Goal: Task Accomplishment & Management: Use online tool/utility

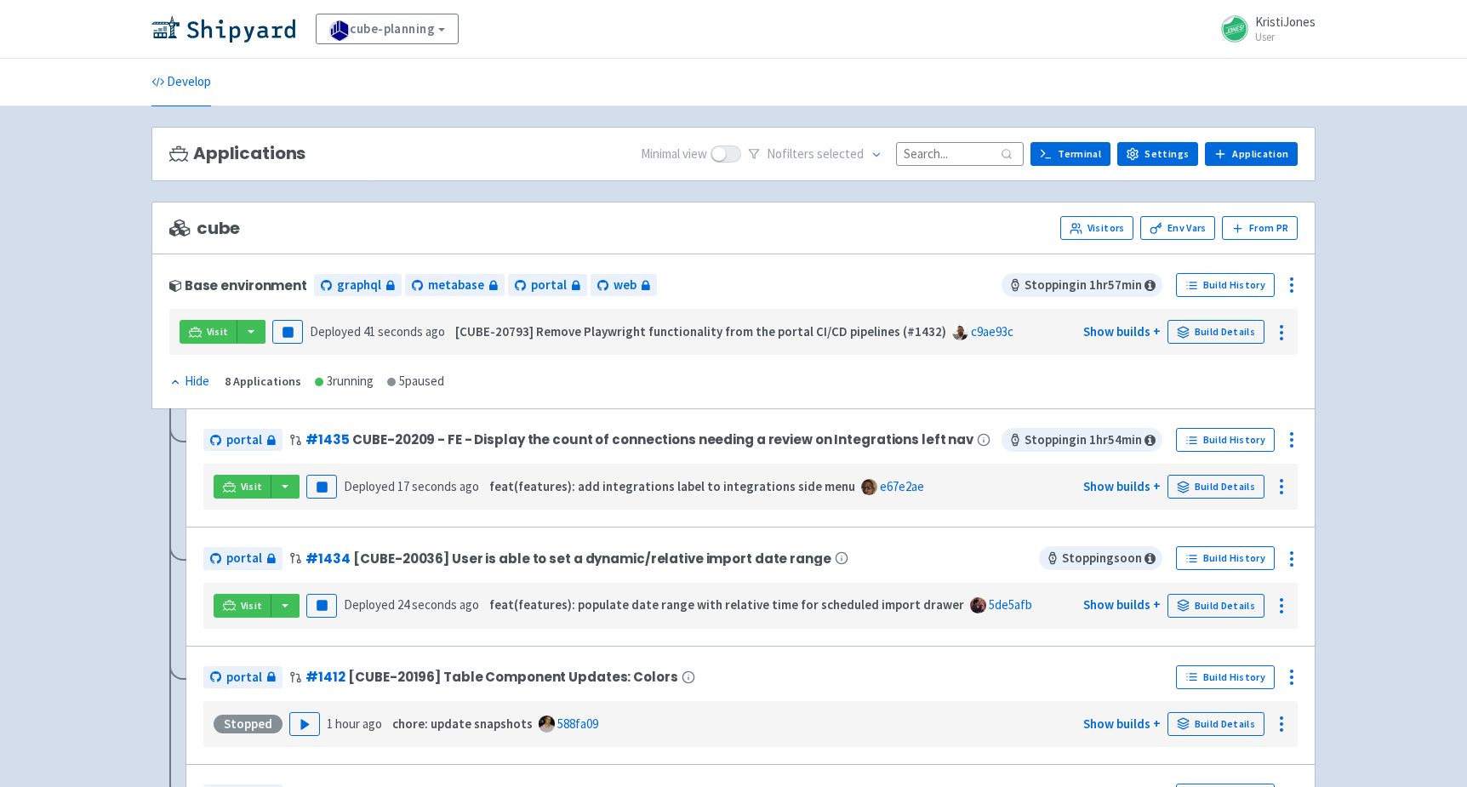
scroll to position [442, 0]
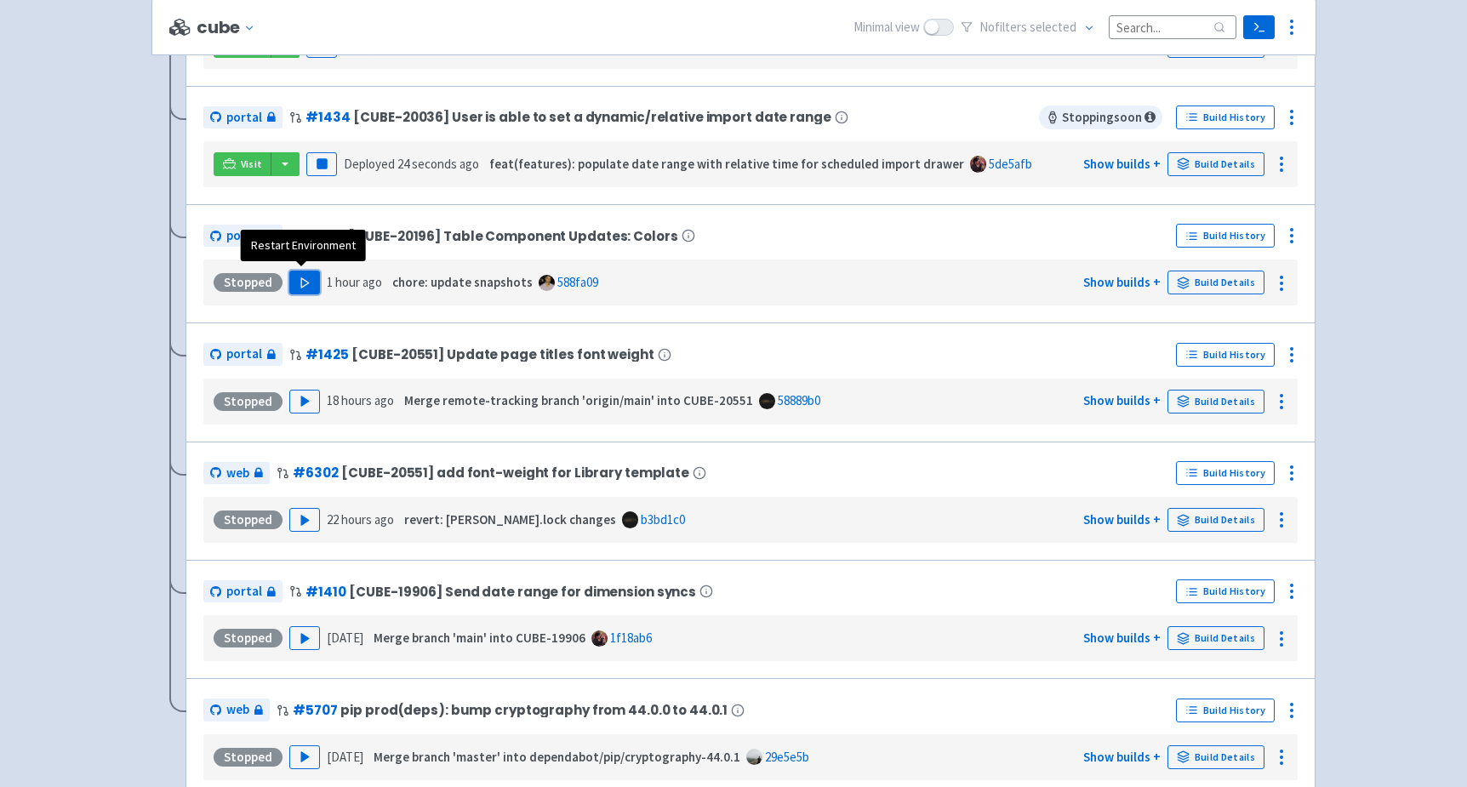
click at [306, 277] on icon "button" at bounding box center [305, 283] width 13 height 13
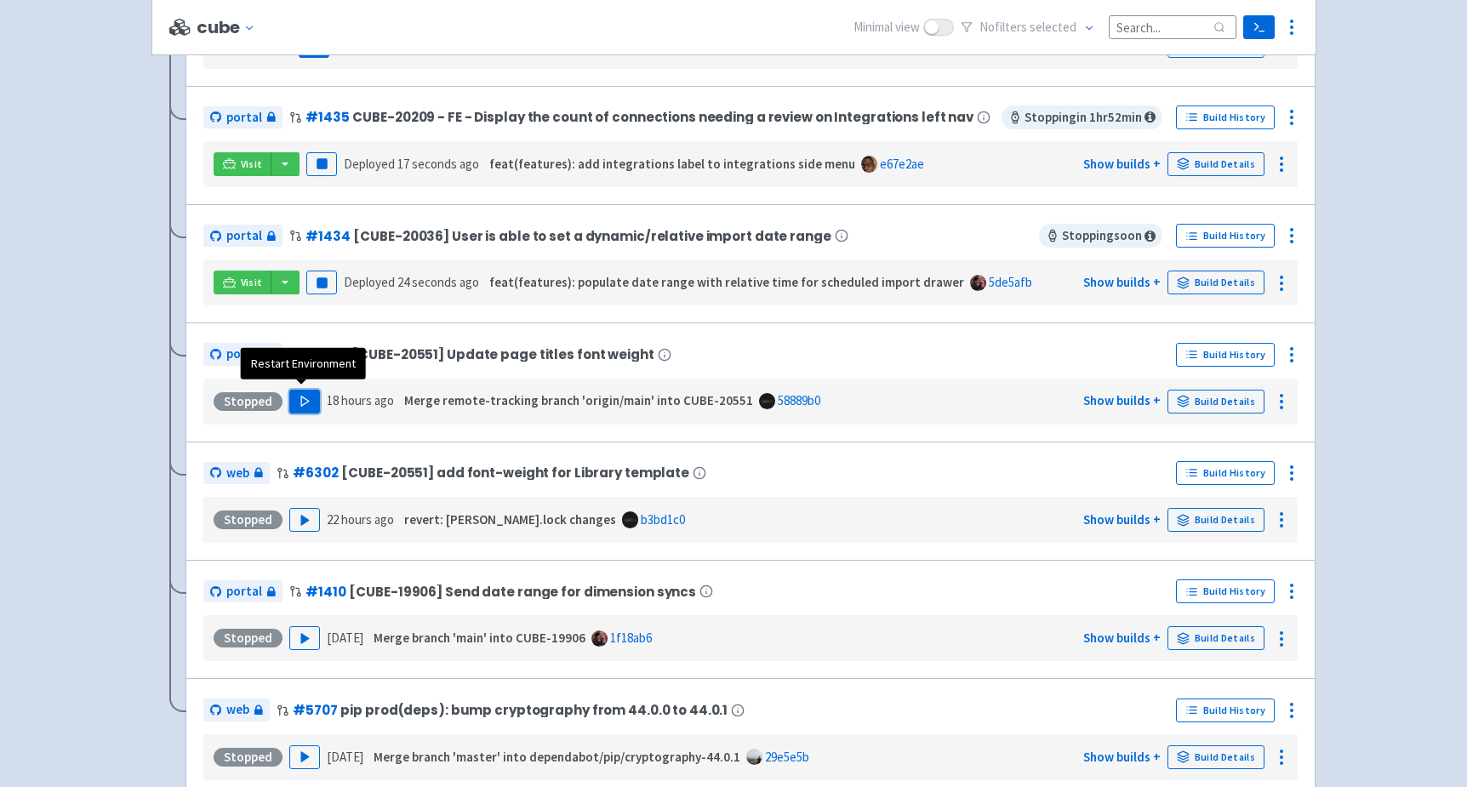
click at [308, 393] on button "Play" at bounding box center [304, 402] width 31 height 24
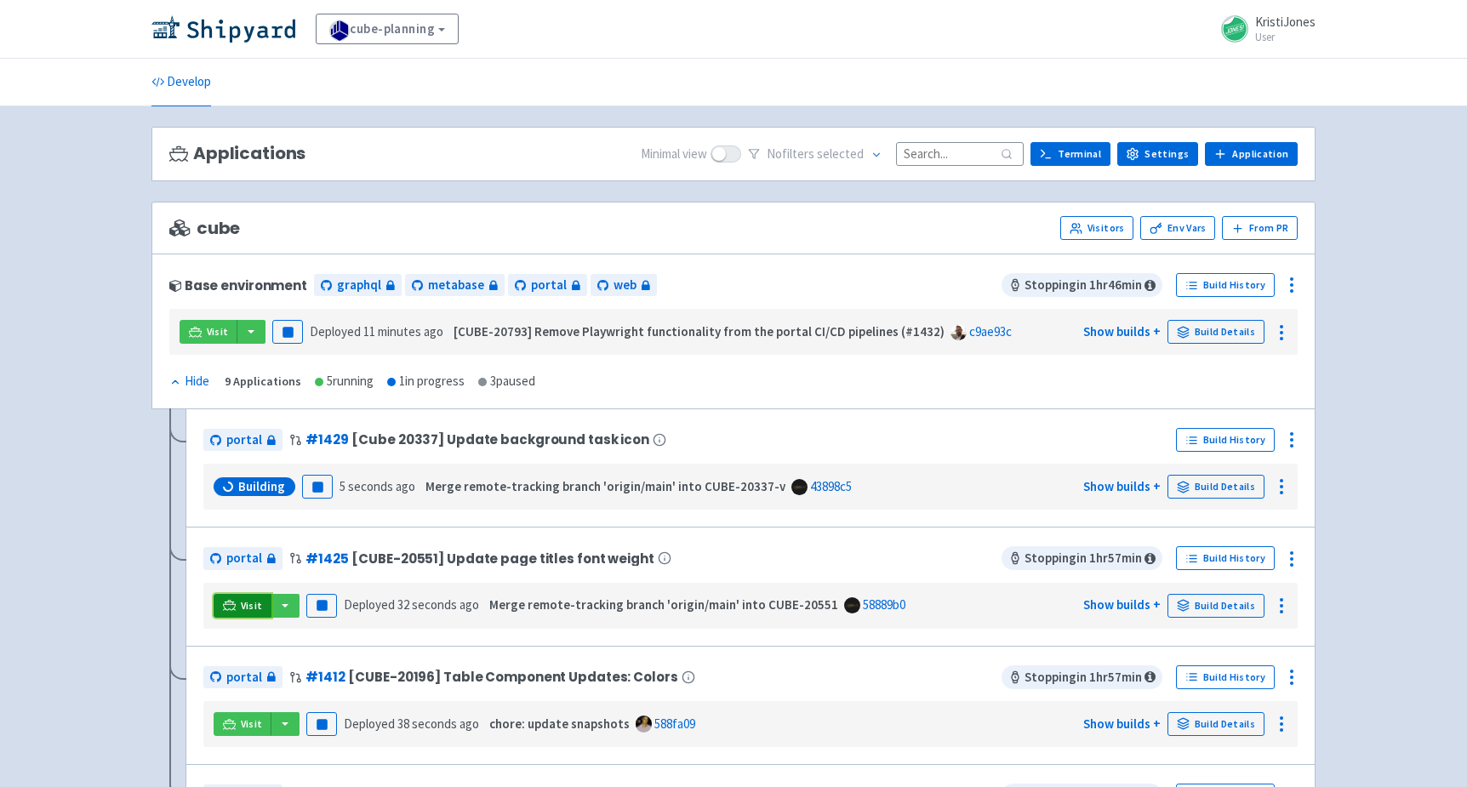
click at [249, 601] on span "Visit" at bounding box center [252, 606] width 22 height 14
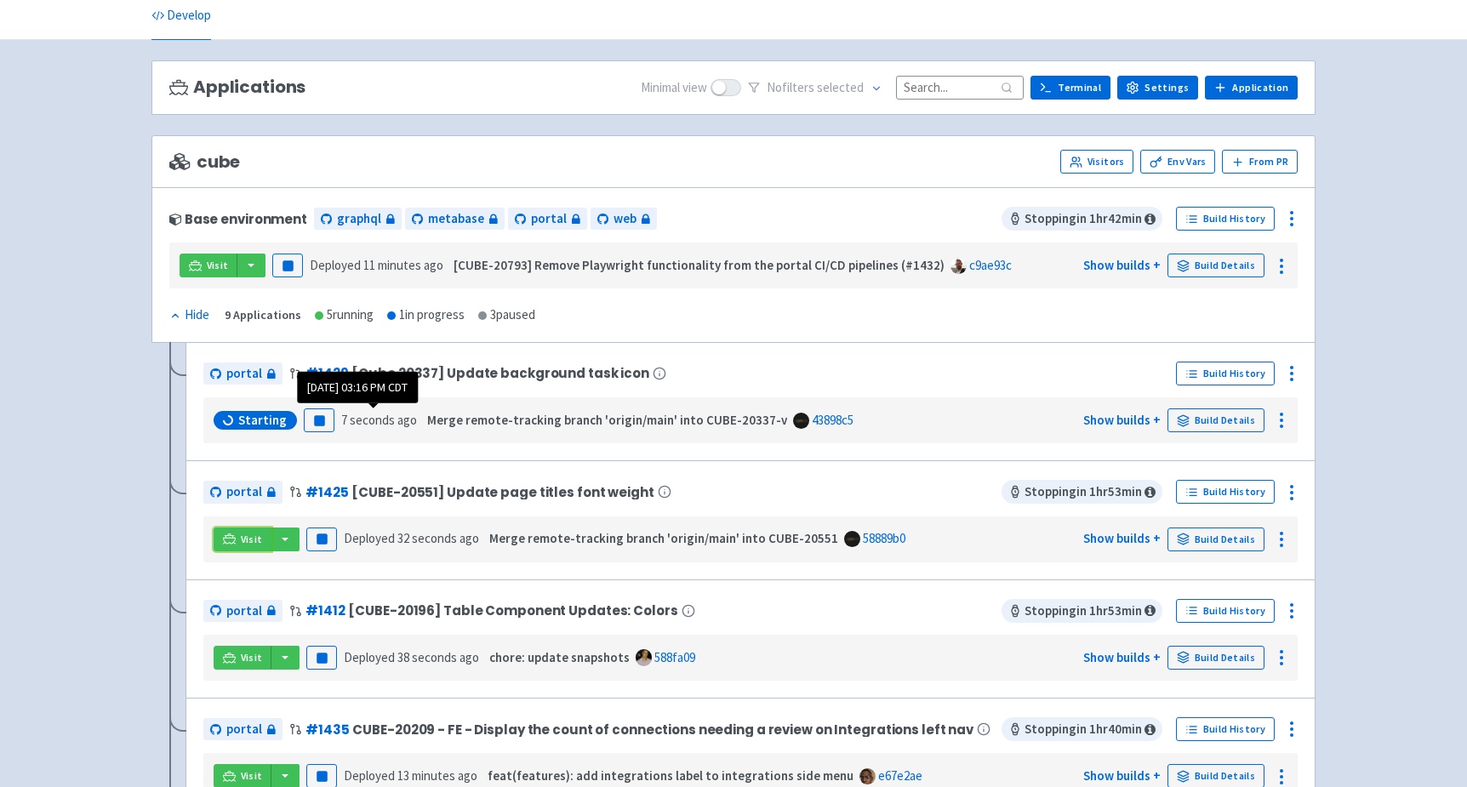
scroll to position [68, 0]
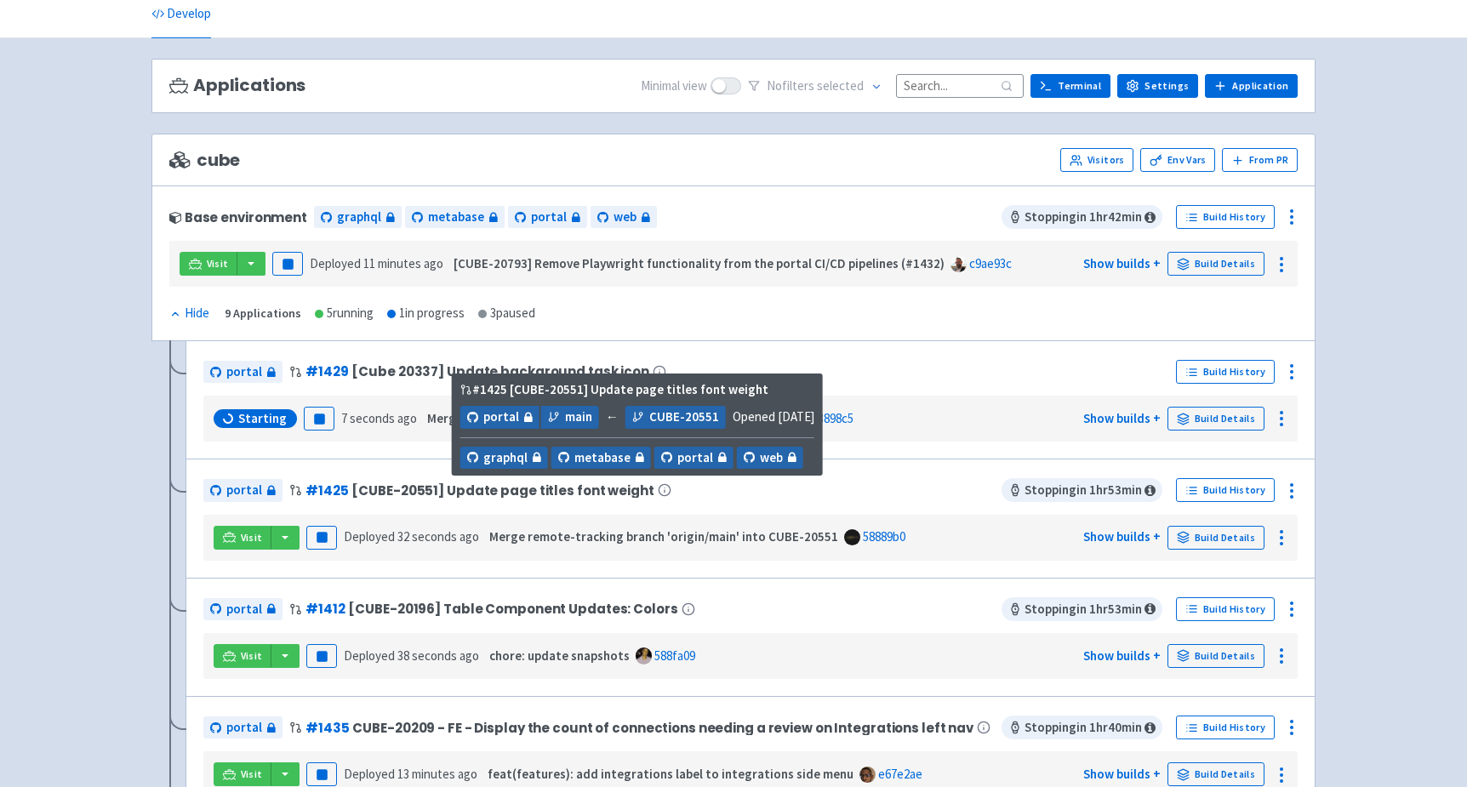
click at [412, 484] on span "[CUBE-20551] Update page titles font weight" at bounding box center [502, 490] width 302 height 14
copy span "20551"
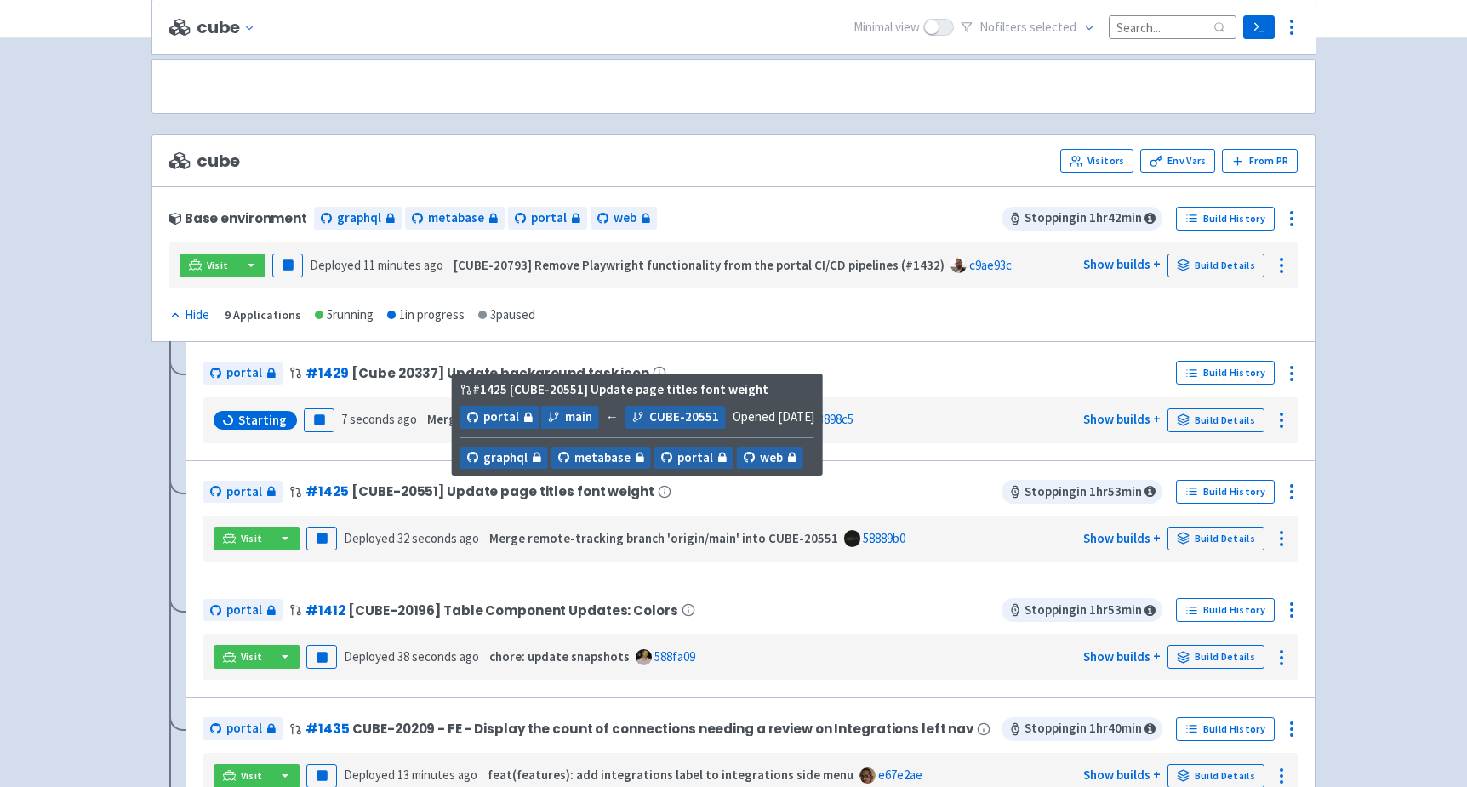
scroll to position [514, 0]
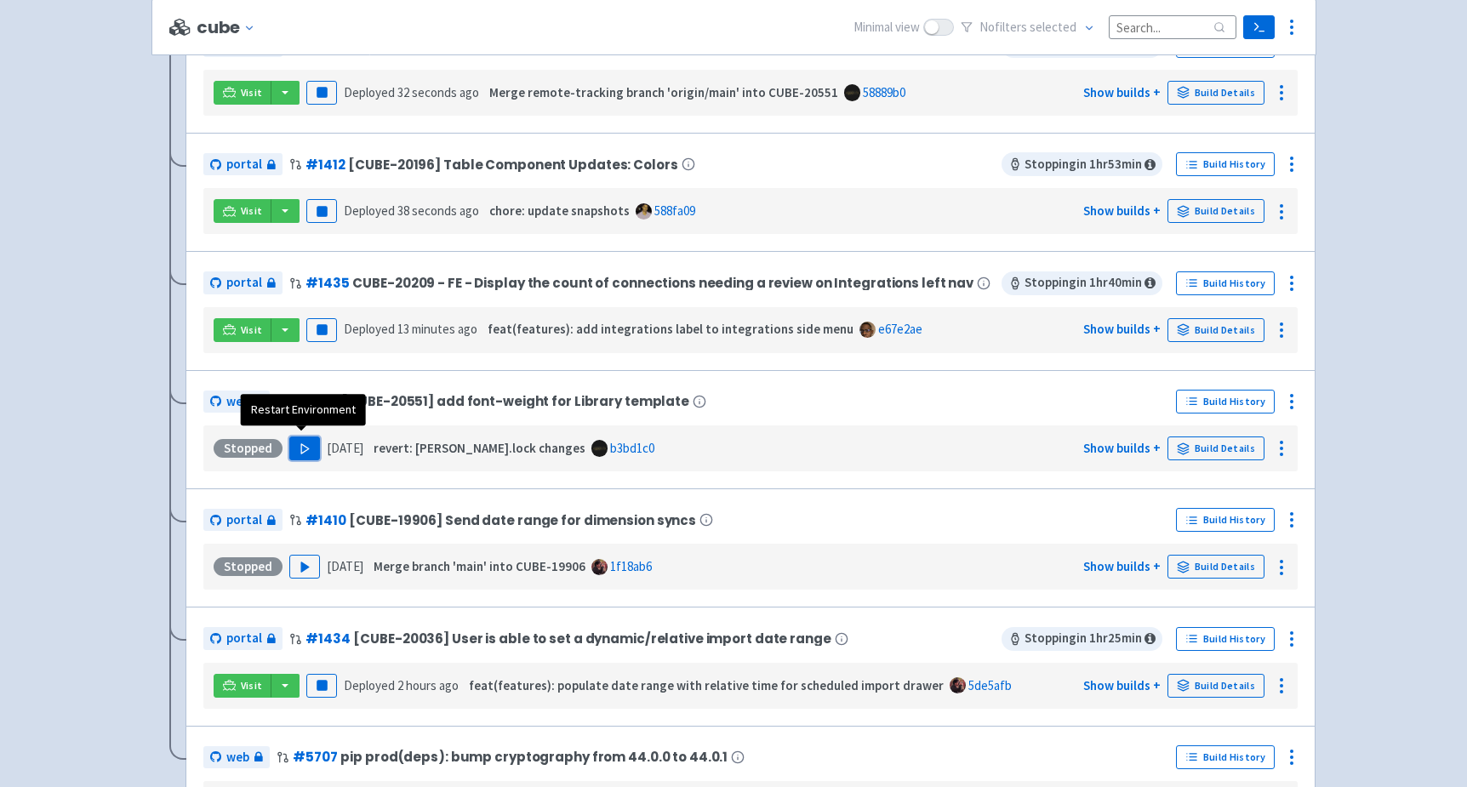
click at [301, 443] on polygon "button" at bounding box center [305, 447] width 8 height 9
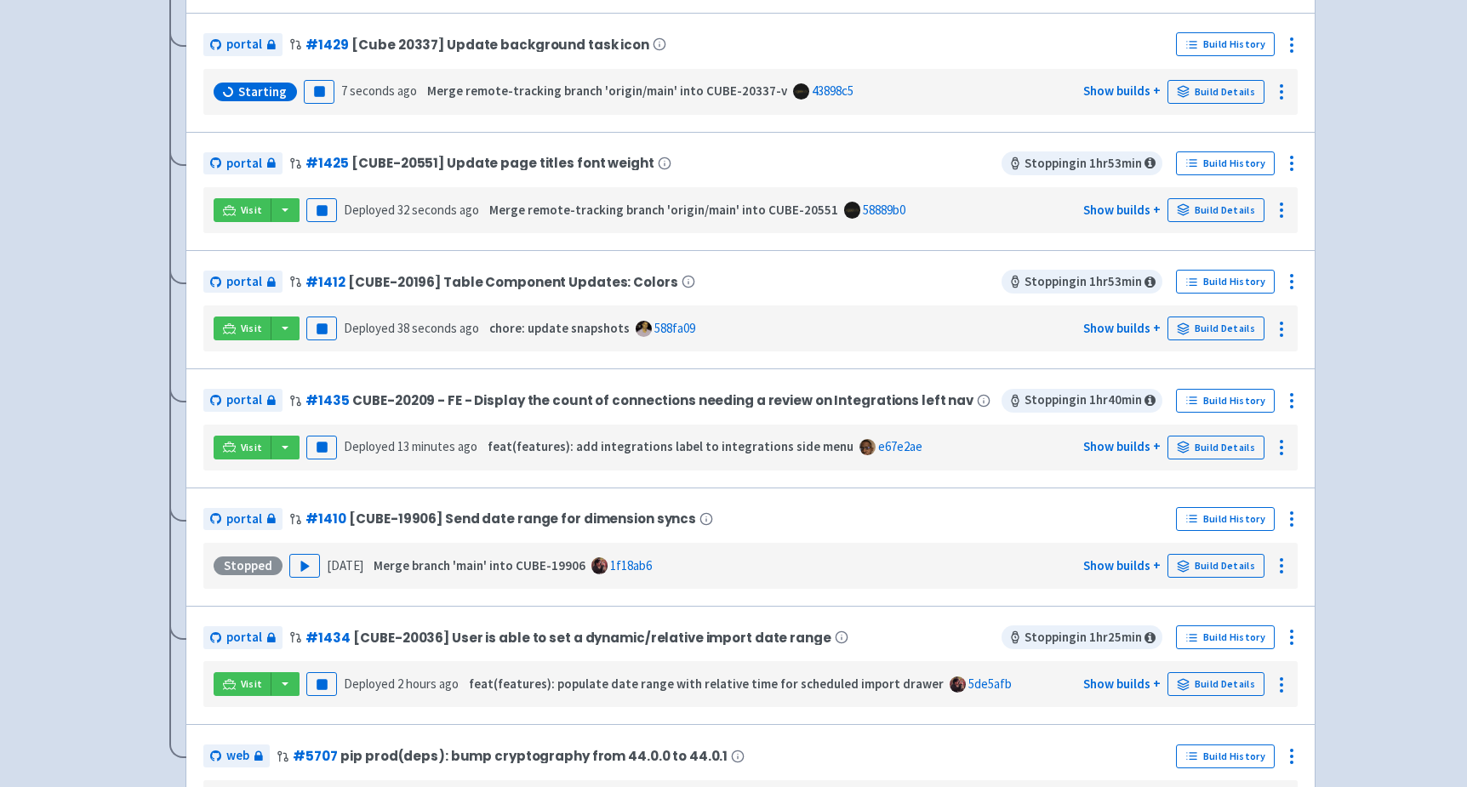
scroll to position [43, 0]
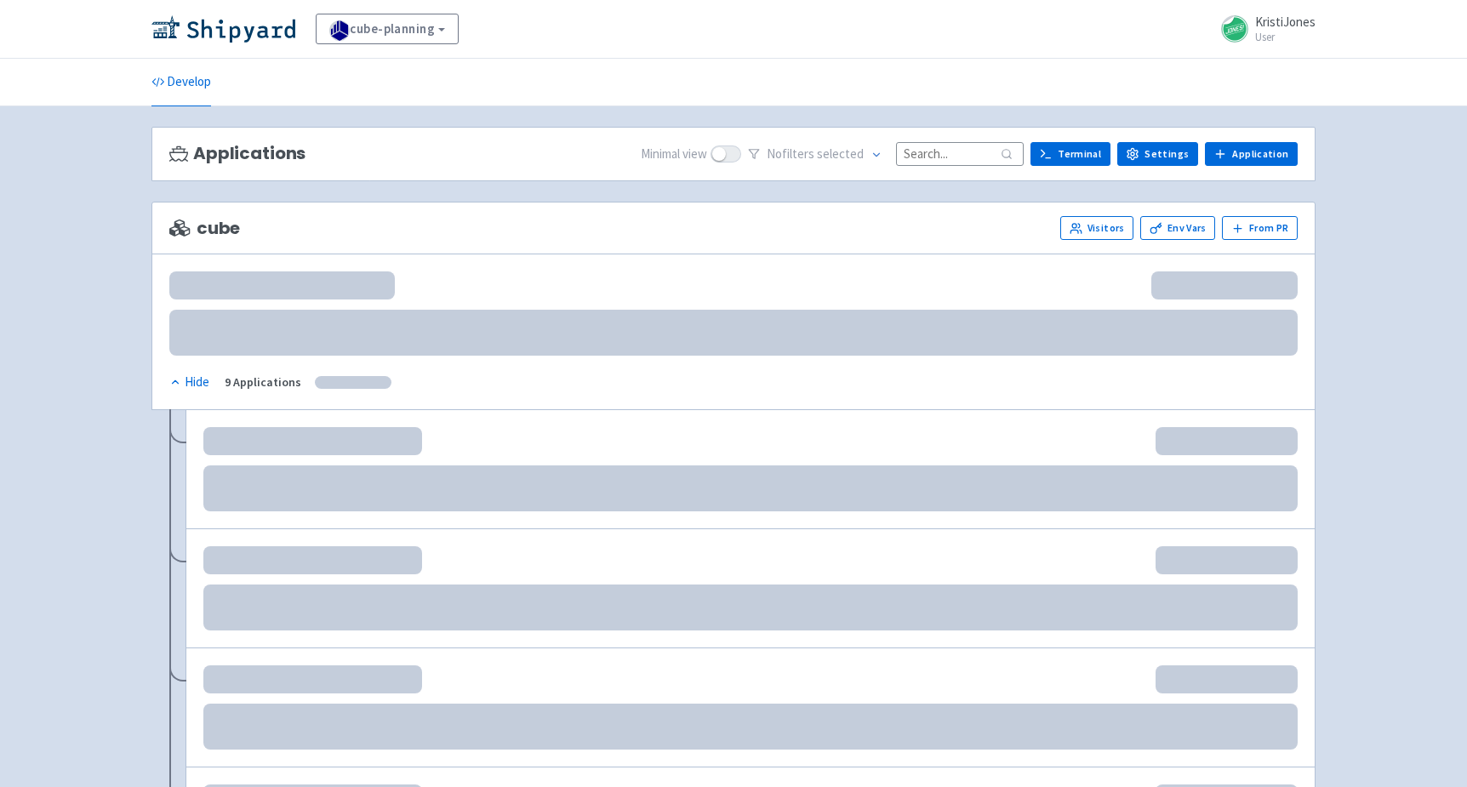
scroll to position [43, 0]
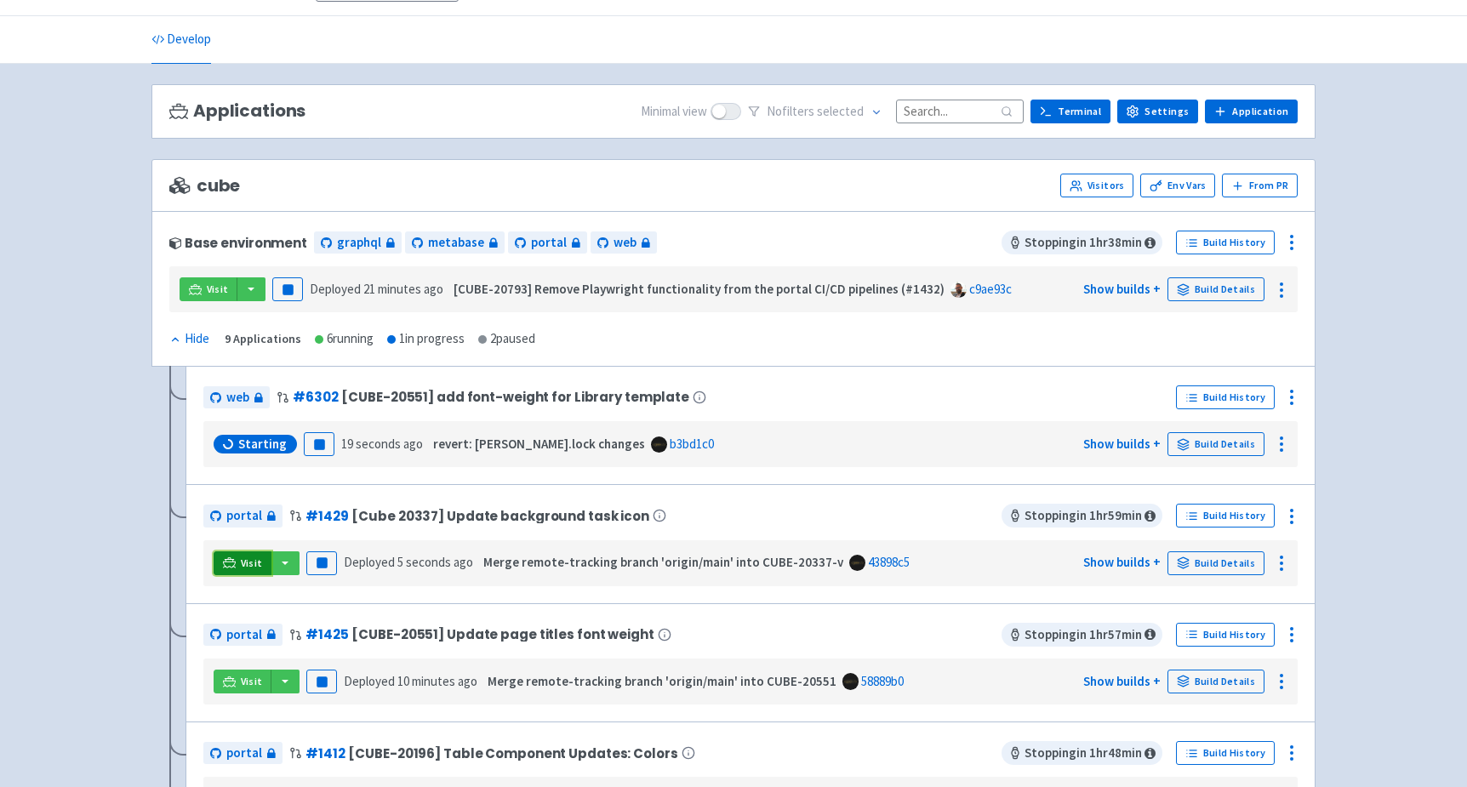
click at [222, 566] on icon at bounding box center [229, 567] width 14 height 2
click at [251, 443] on span "Connecting" at bounding box center [271, 444] width 66 height 17
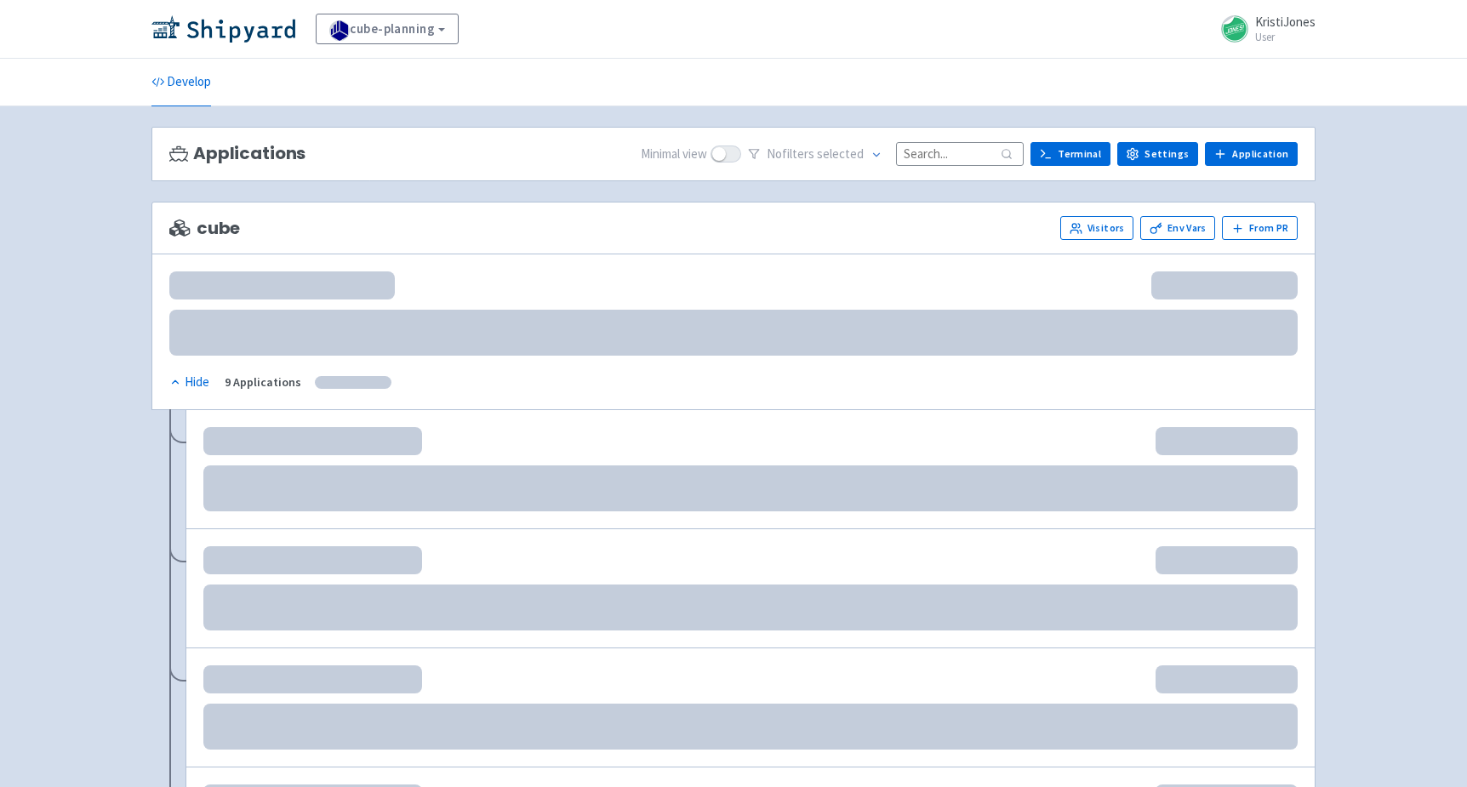
scroll to position [43, 0]
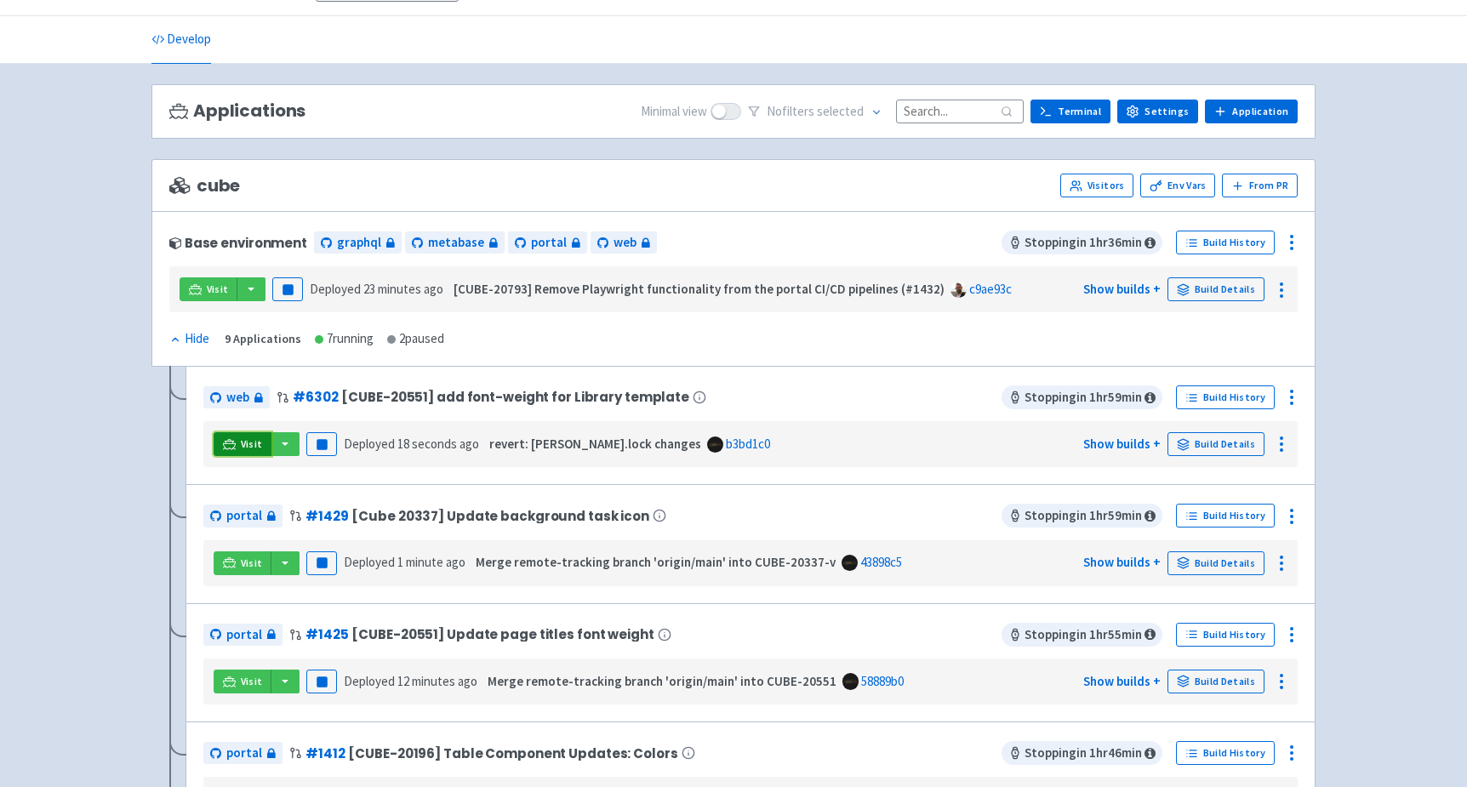
click at [228, 440] on icon at bounding box center [229, 444] width 13 height 13
click at [1302, 401] on div at bounding box center [1291, 397] width 27 height 27
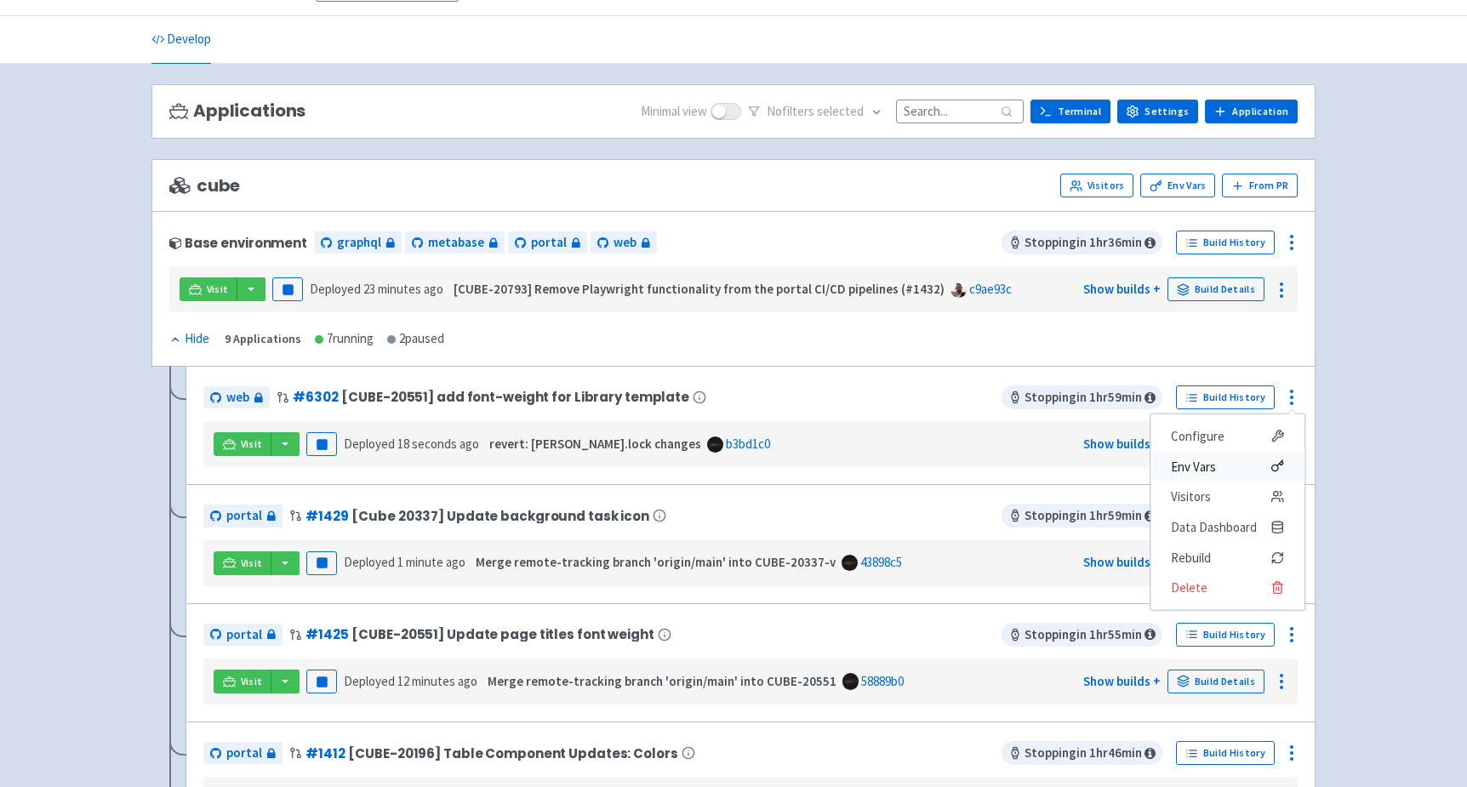
click at [1226, 462] on span "Env Vars" at bounding box center [1227, 466] width 113 height 24
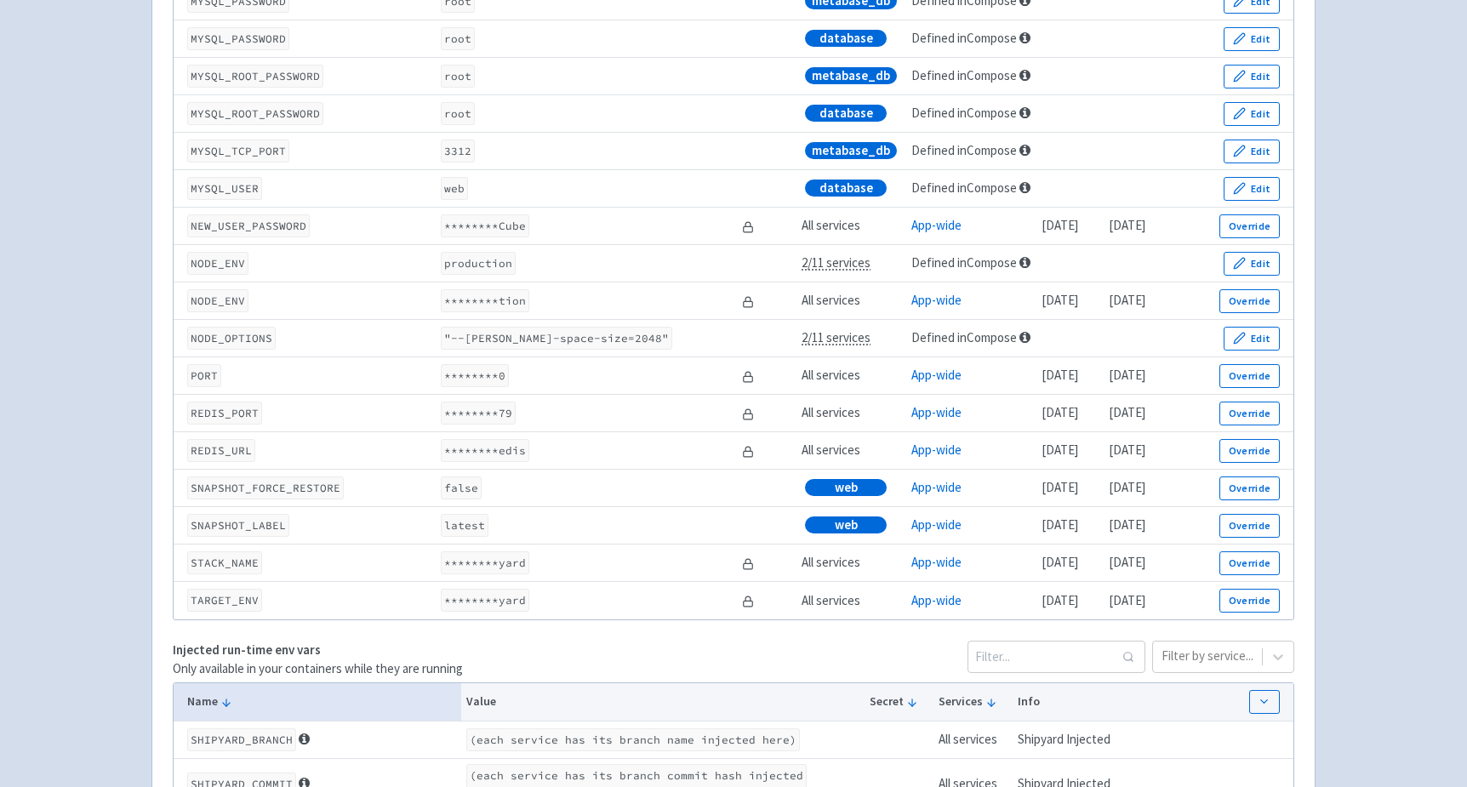
scroll to position [2308, 0]
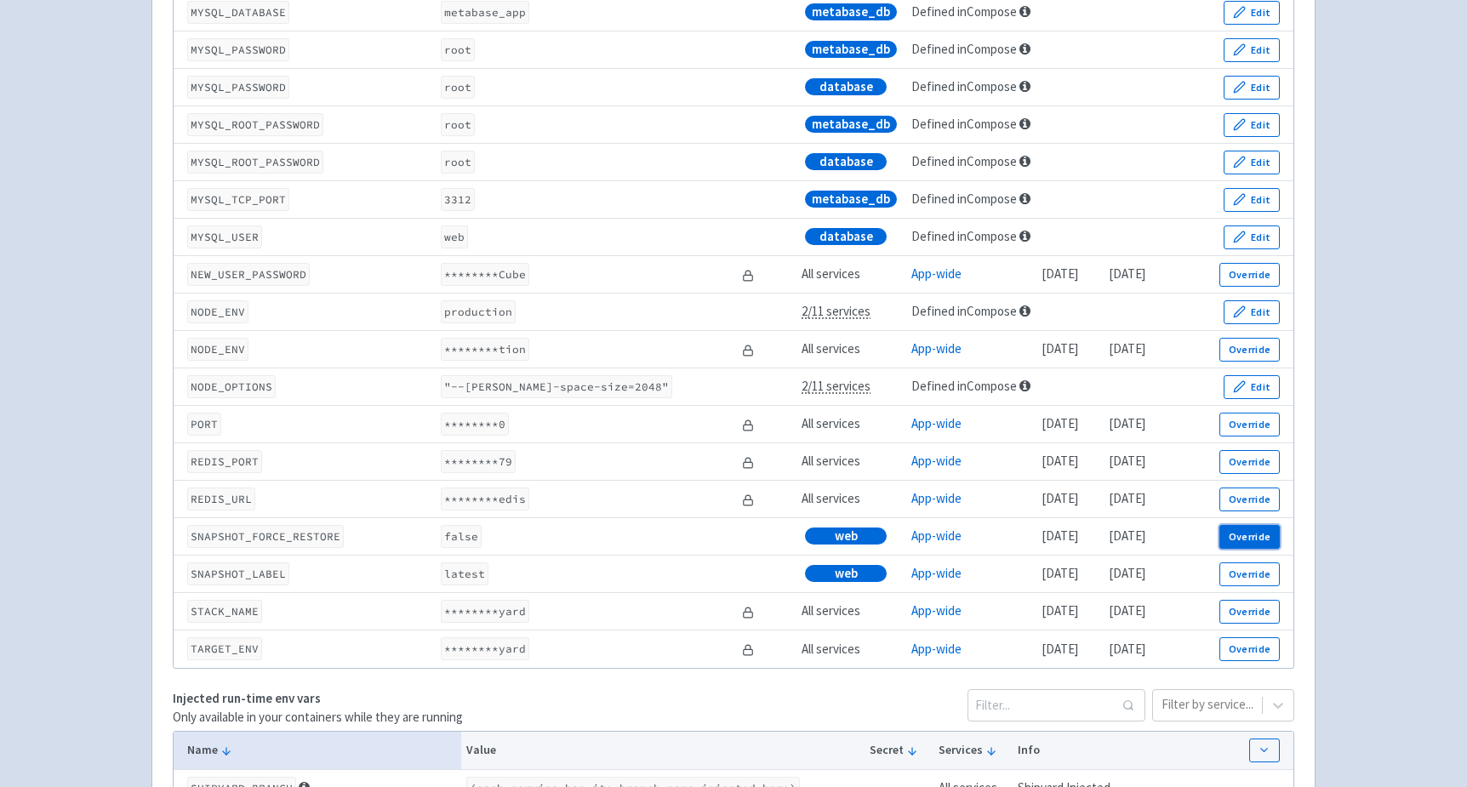
click at [1247, 549] on button "Override" at bounding box center [1249, 537] width 60 height 24
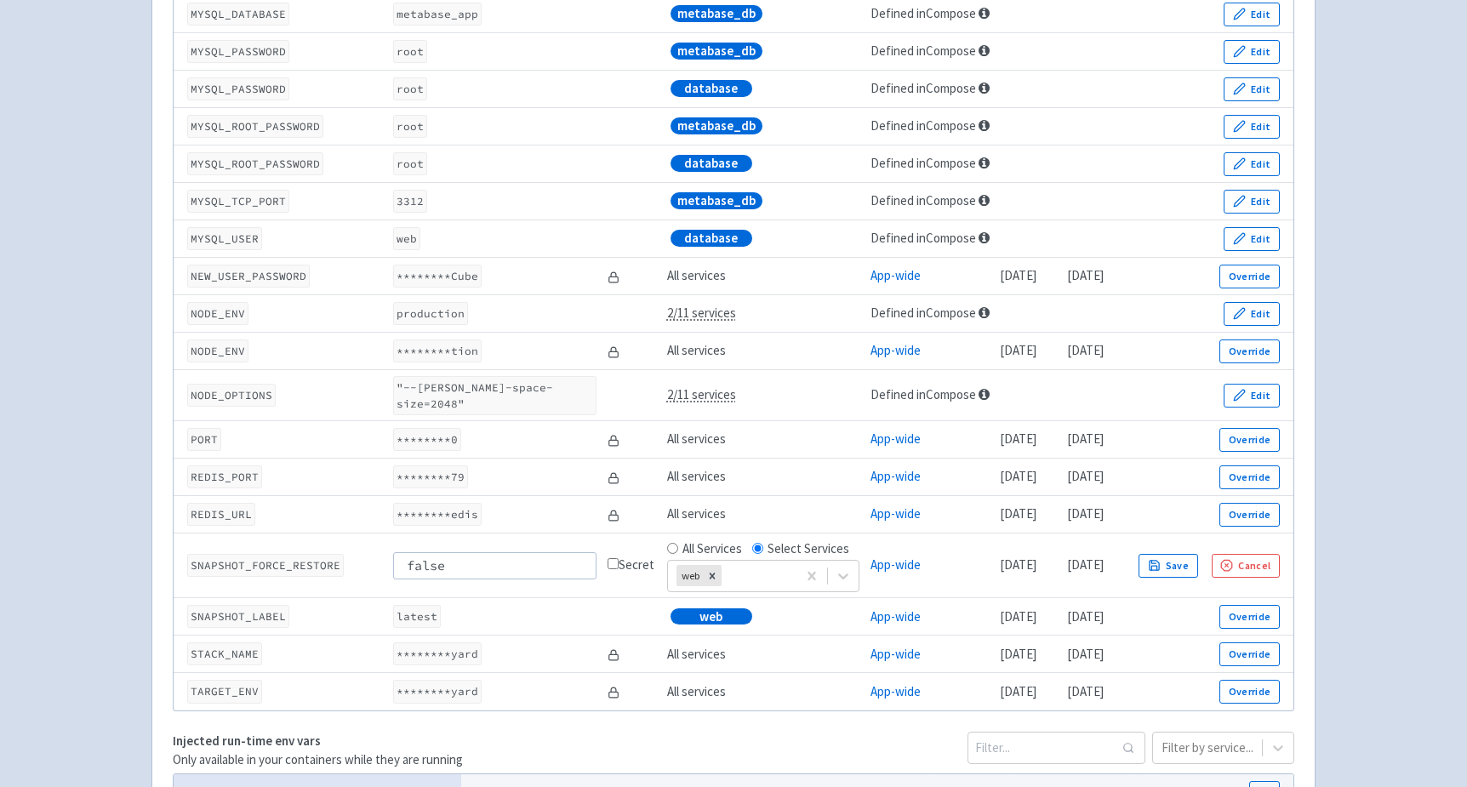
drag, startPoint x: 464, startPoint y: 554, endPoint x: 353, endPoint y: 554, distance: 110.6
click at [353, 554] on tr "SNAPSHOT_FORCE_RESTORE false Secret All Services Select Services web App-wide 1…" at bounding box center [734, 566] width 1120 height 65
type input "true"
click at [1198, 556] on button "Save" at bounding box center [1168, 566] width 60 height 24
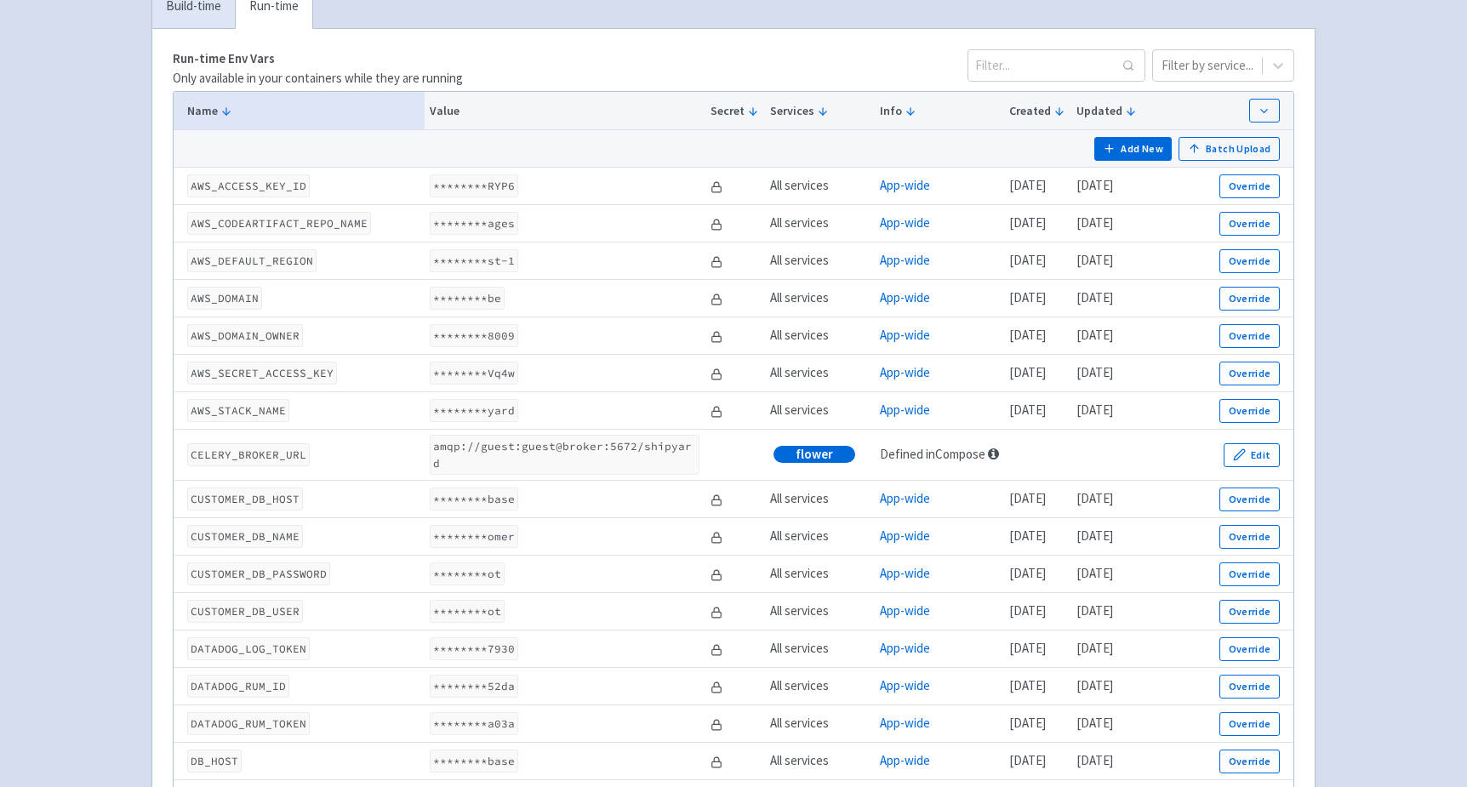
scroll to position [0, 0]
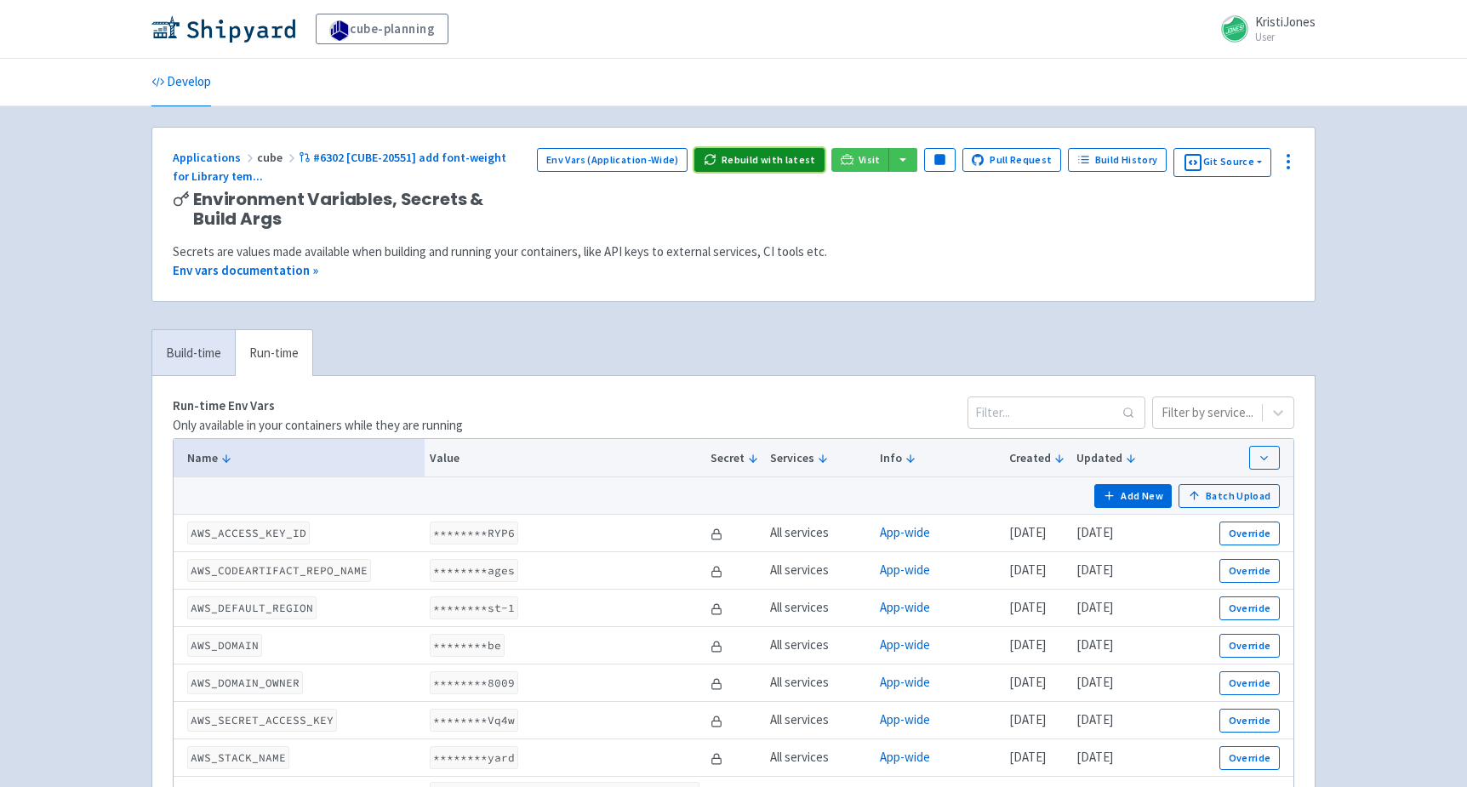
click at [773, 151] on button "Rebuild with latest" at bounding box center [759, 160] width 130 height 24
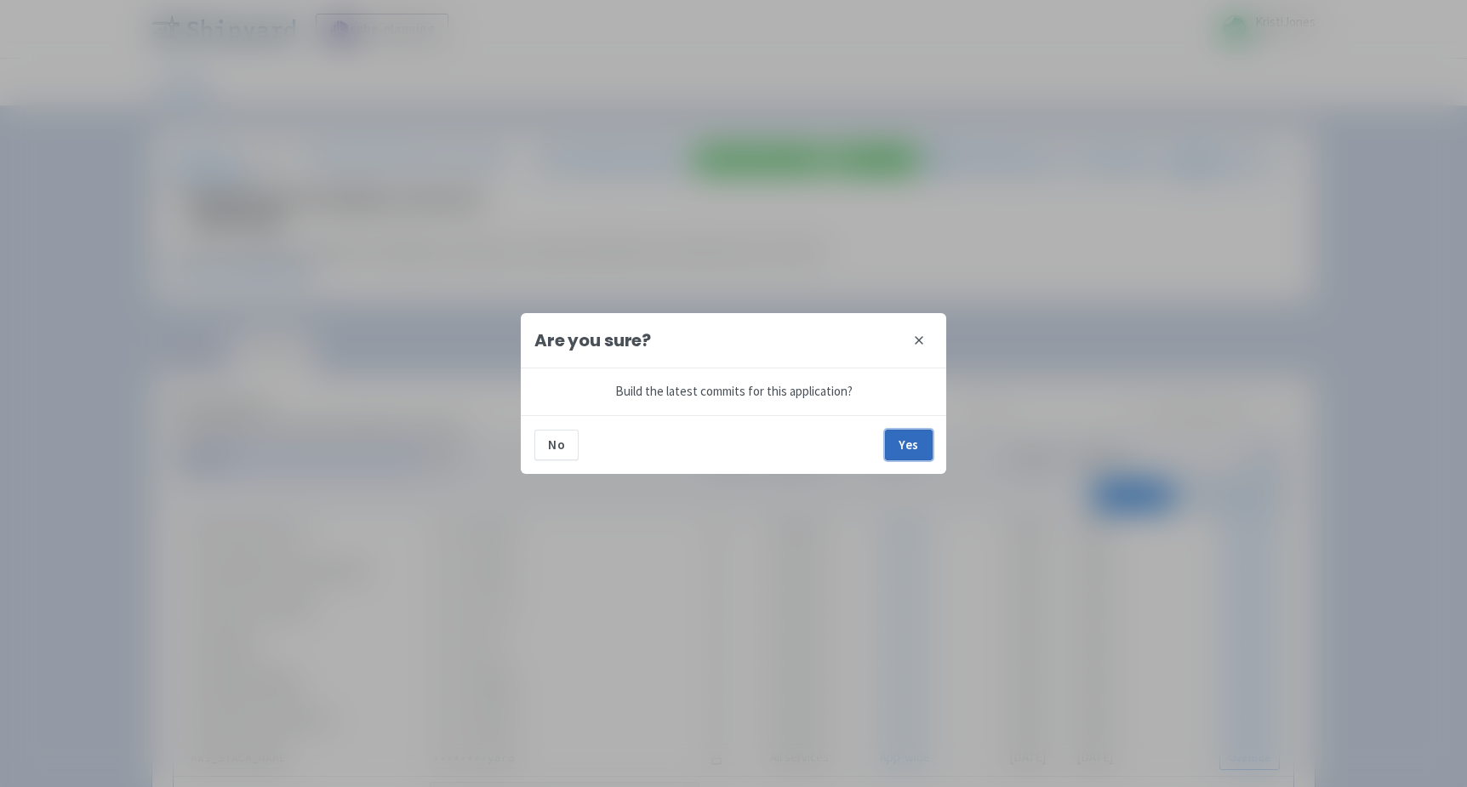
click at [917, 449] on button "Yes" at bounding box center [909, 445] width 48 height 31
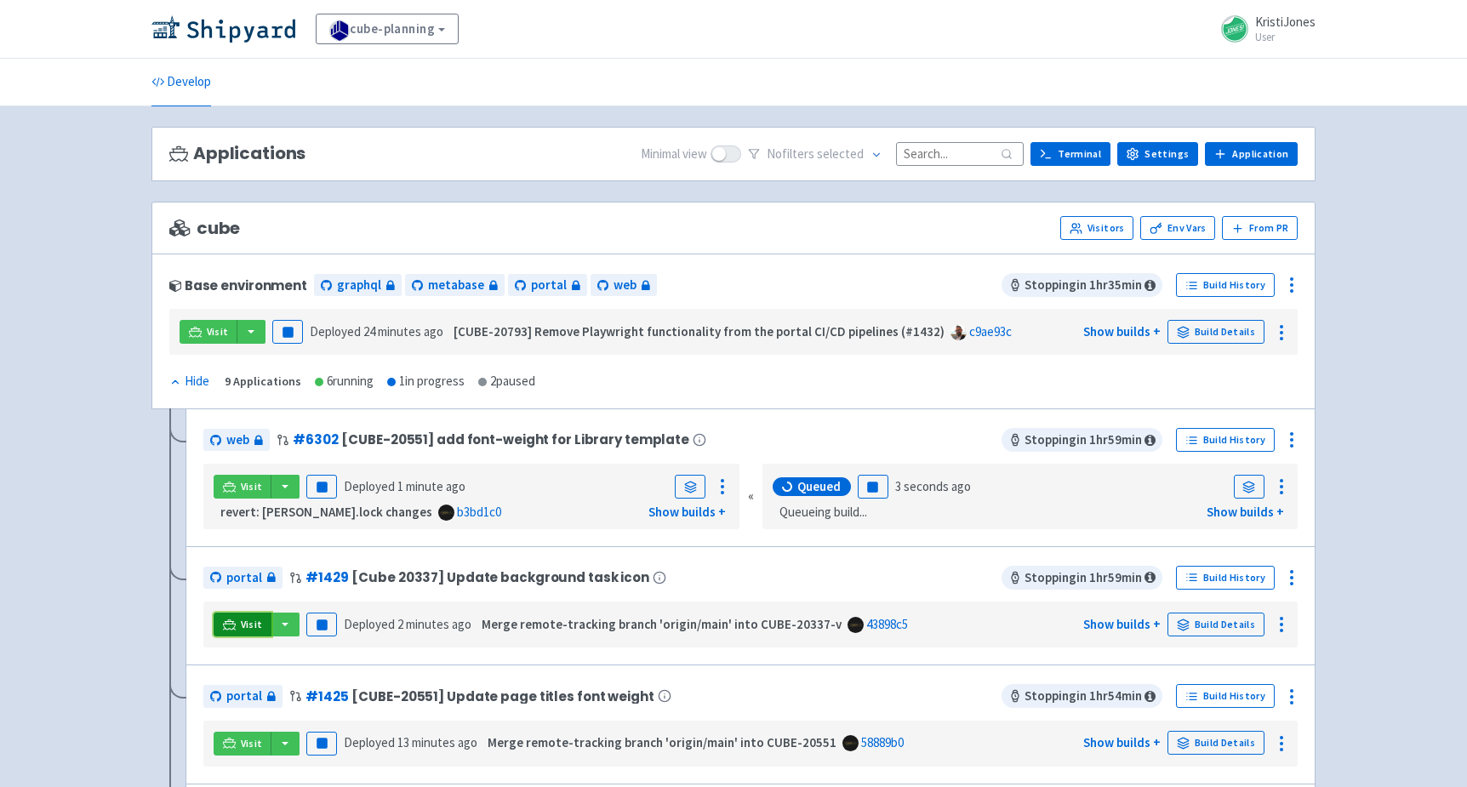
click at [237, 613] on link "Visit" at bounding box center [243, 625] width 58 height 24
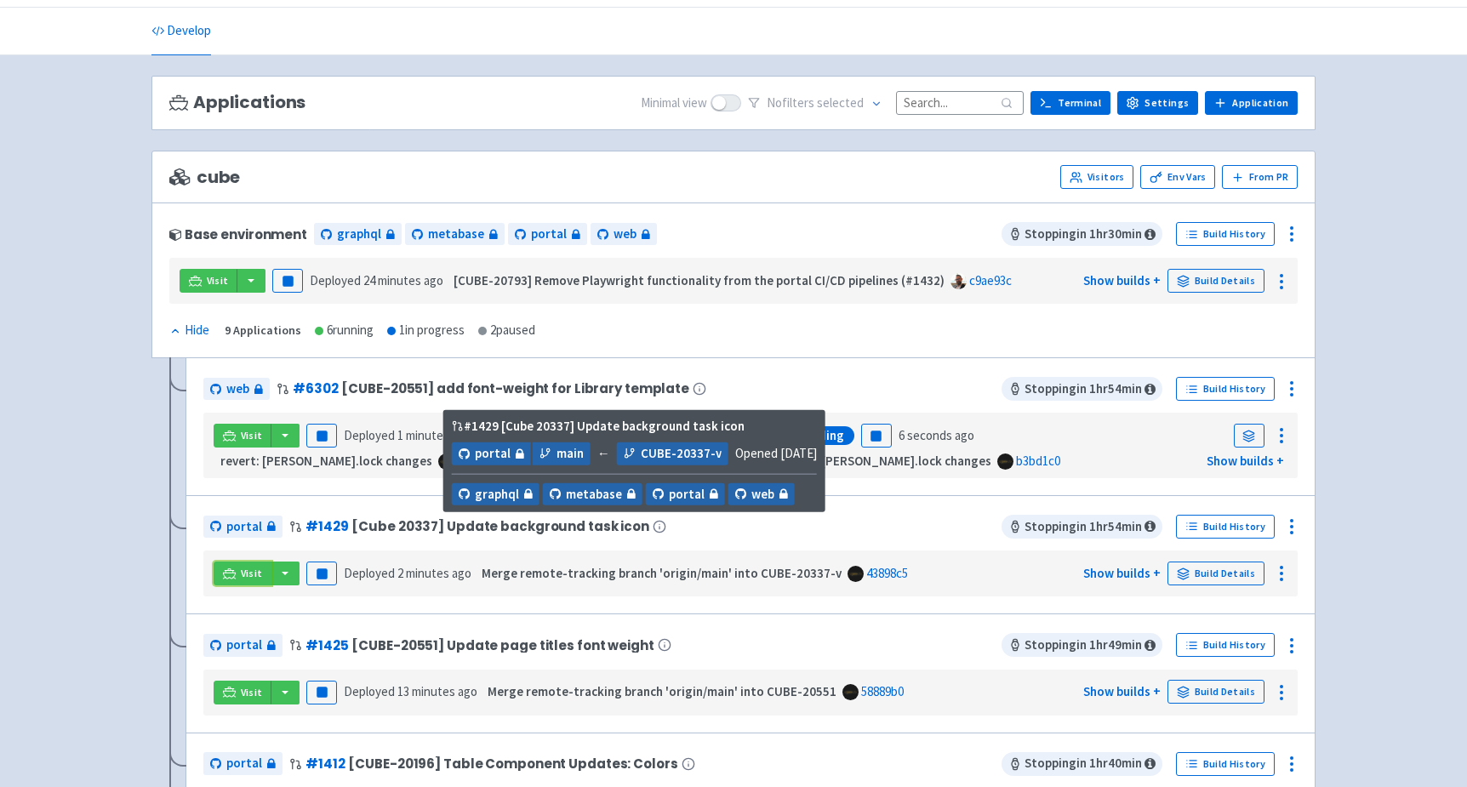
scroll to position [141, 0]
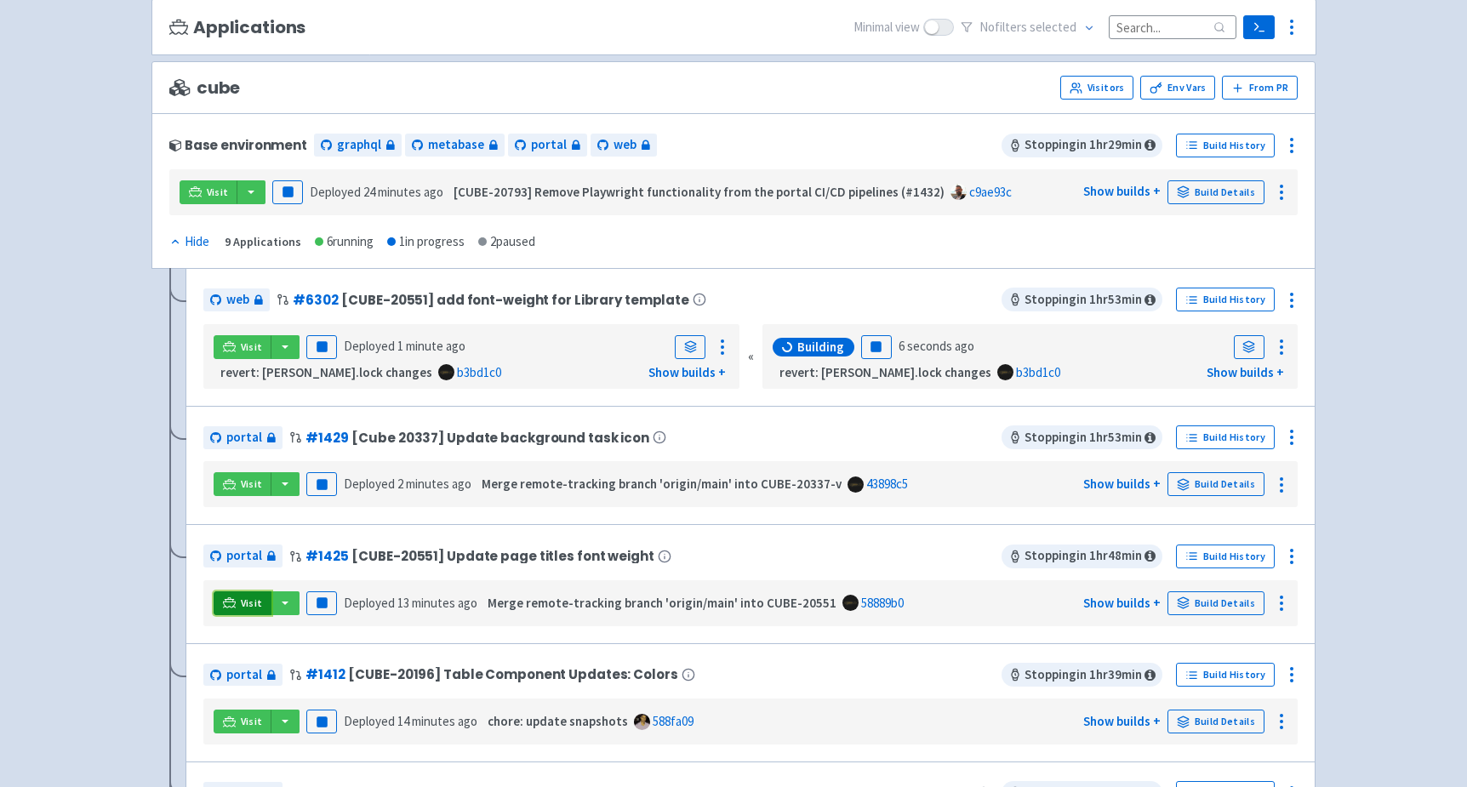
click at [232, 608] on link "Visit" at bounding box center [243, 603] width 58 height 24
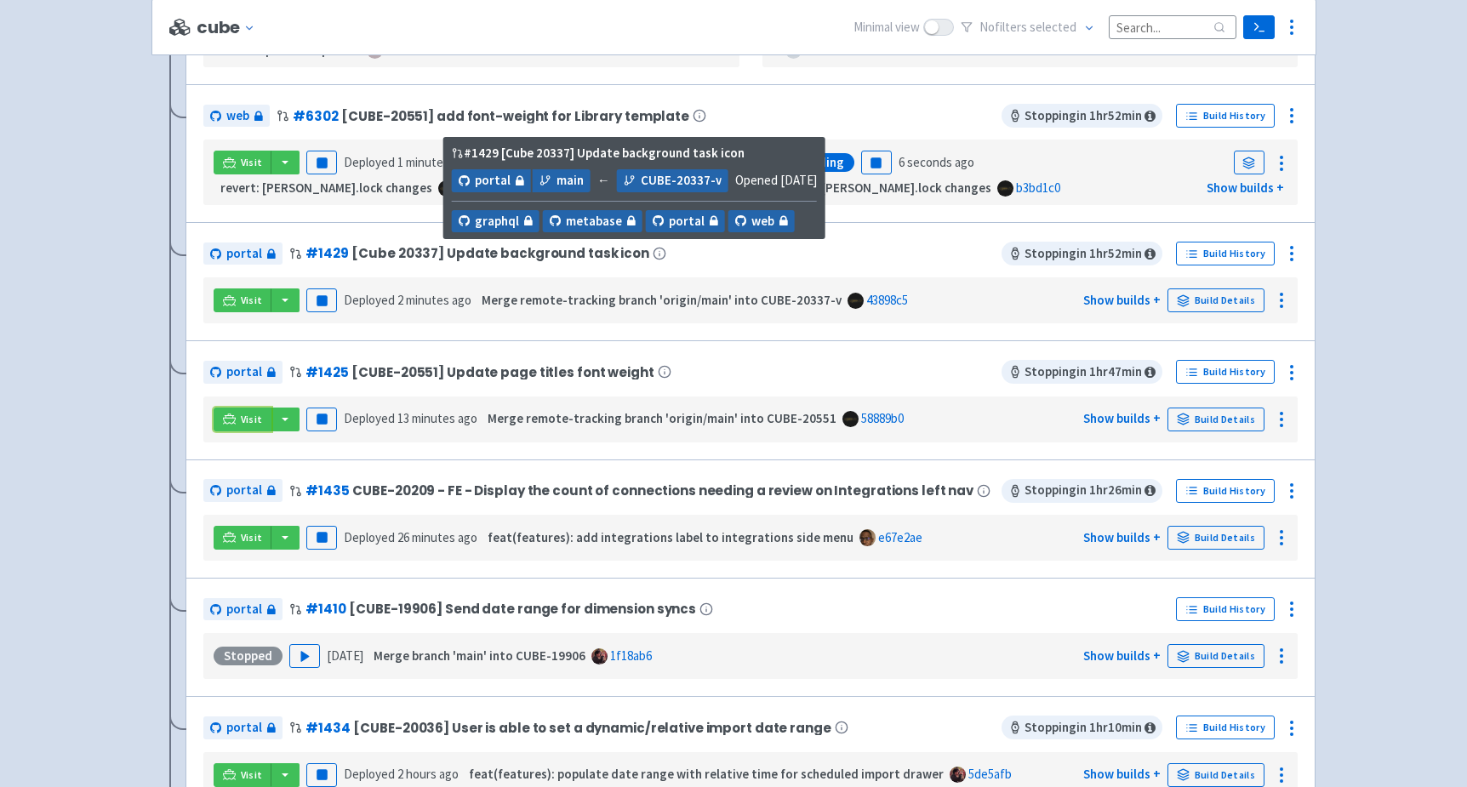
scroll to position [464, 0]
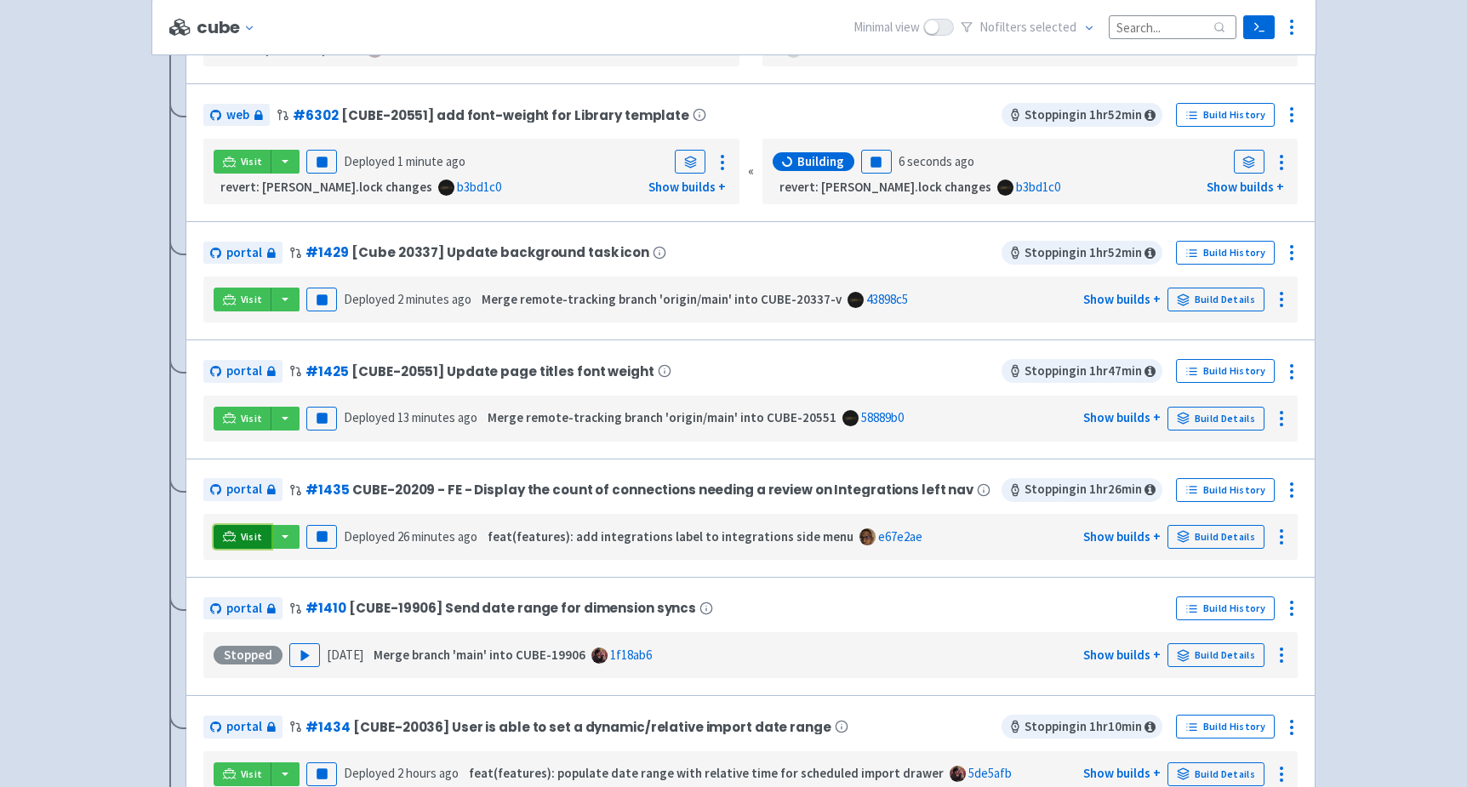
click at [235, 536] on link "Visit" at bounding box center [243, 537] width 58 height 24
click at [245, 300] on span "Visit" at bounding box center [252, 300] width 22 height 14
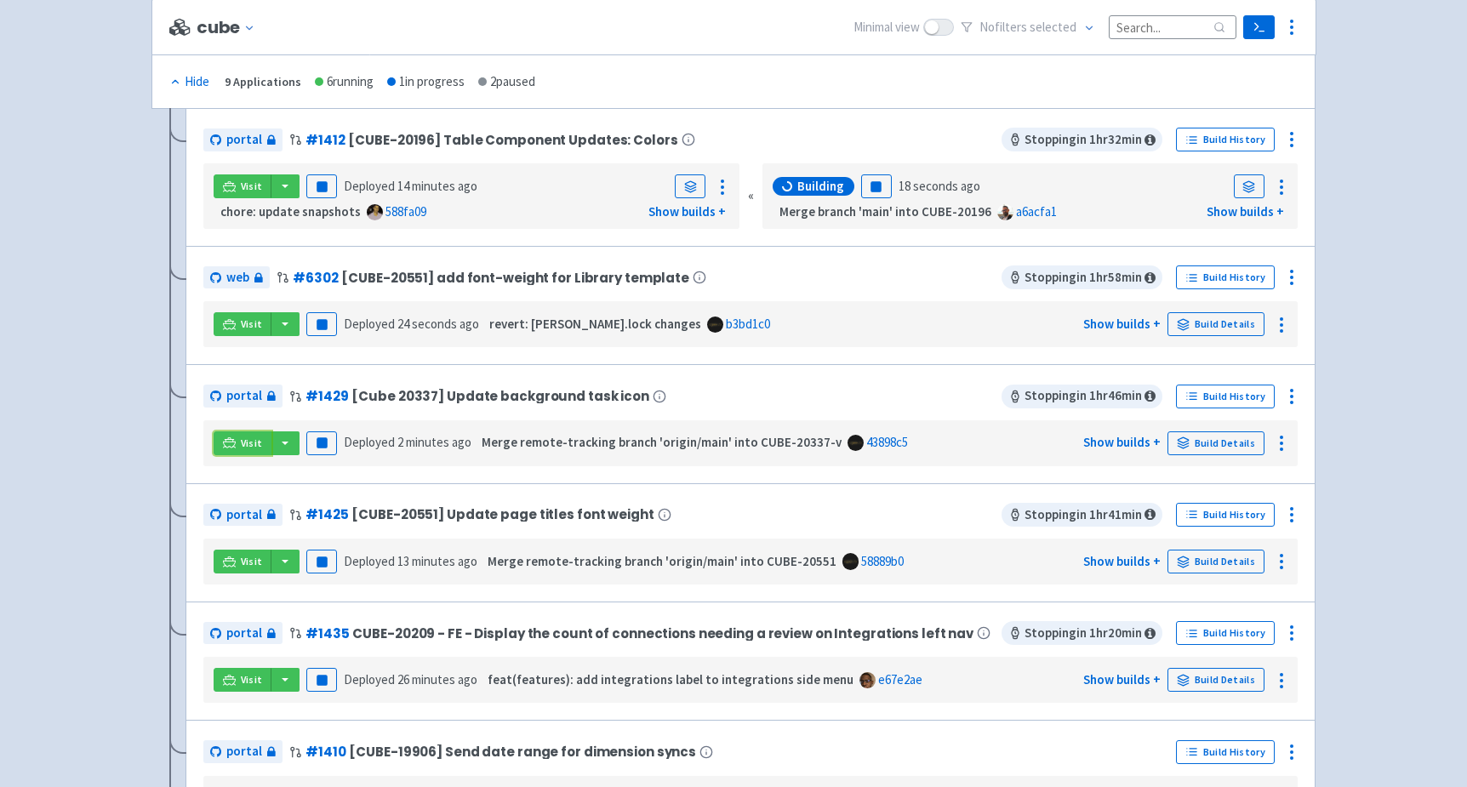
scroll to position [300, 0]
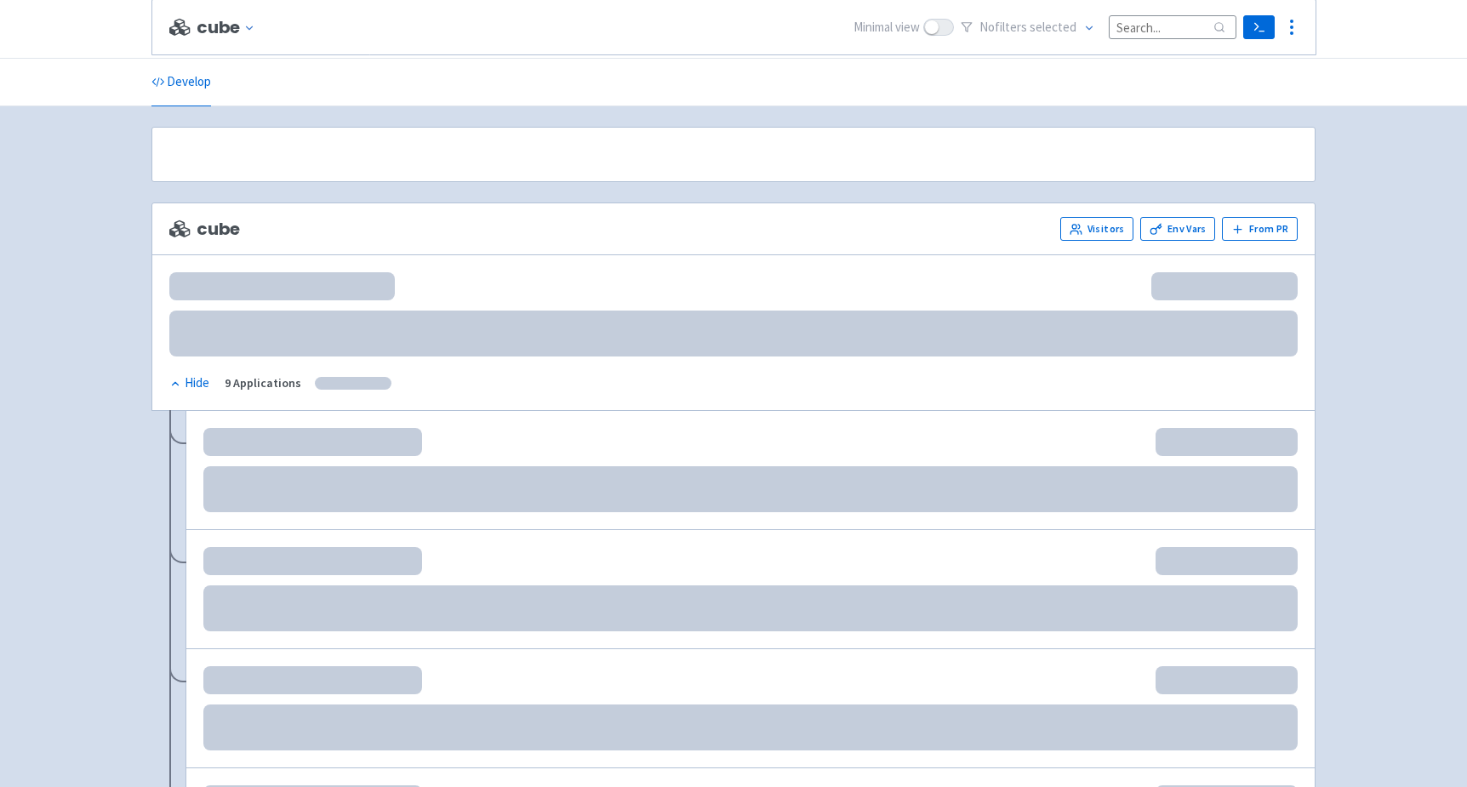
scroll to position [300, 0]
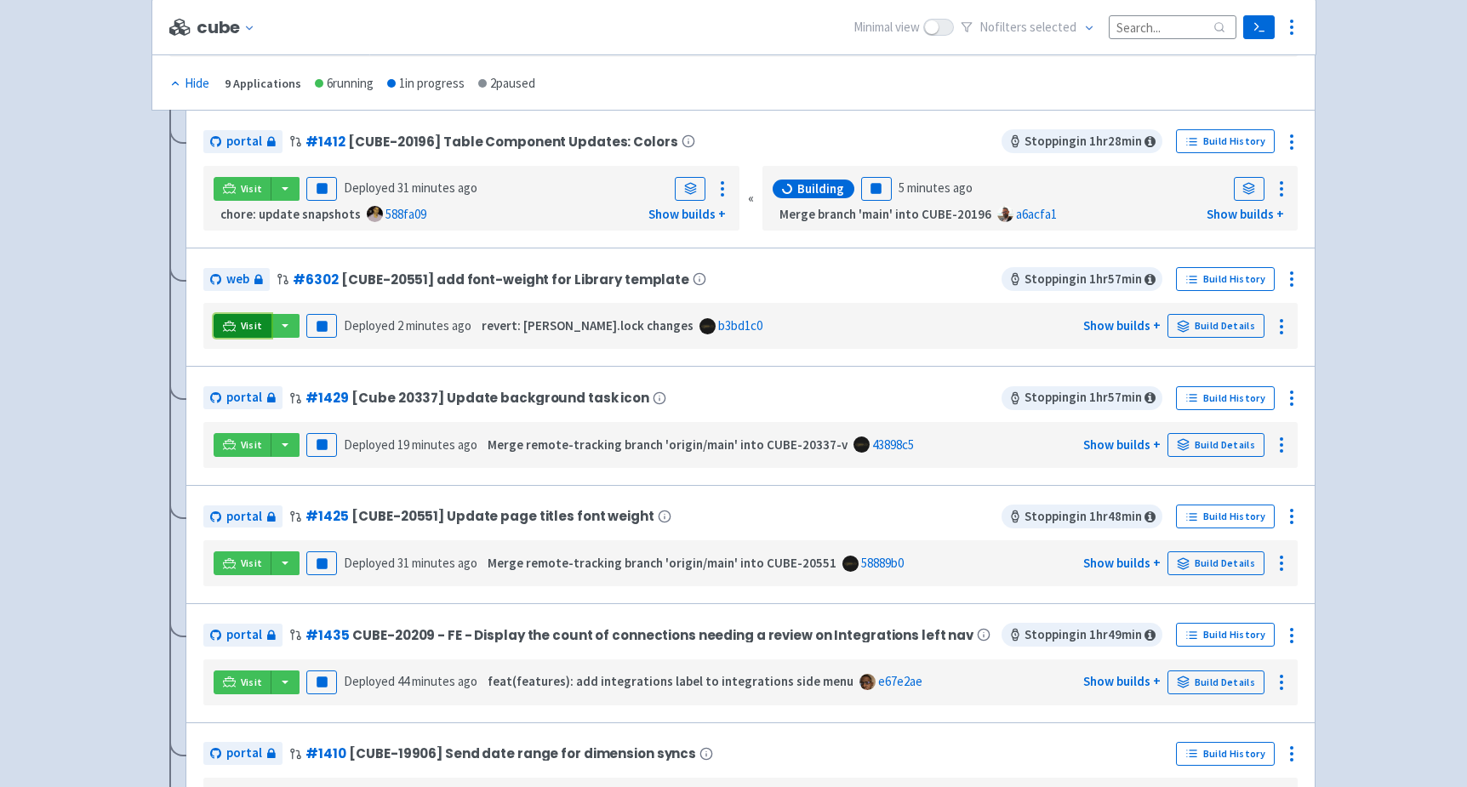
click at [258, 319] on span "Visit" at bounding box center [252, 326] width 22 height 14
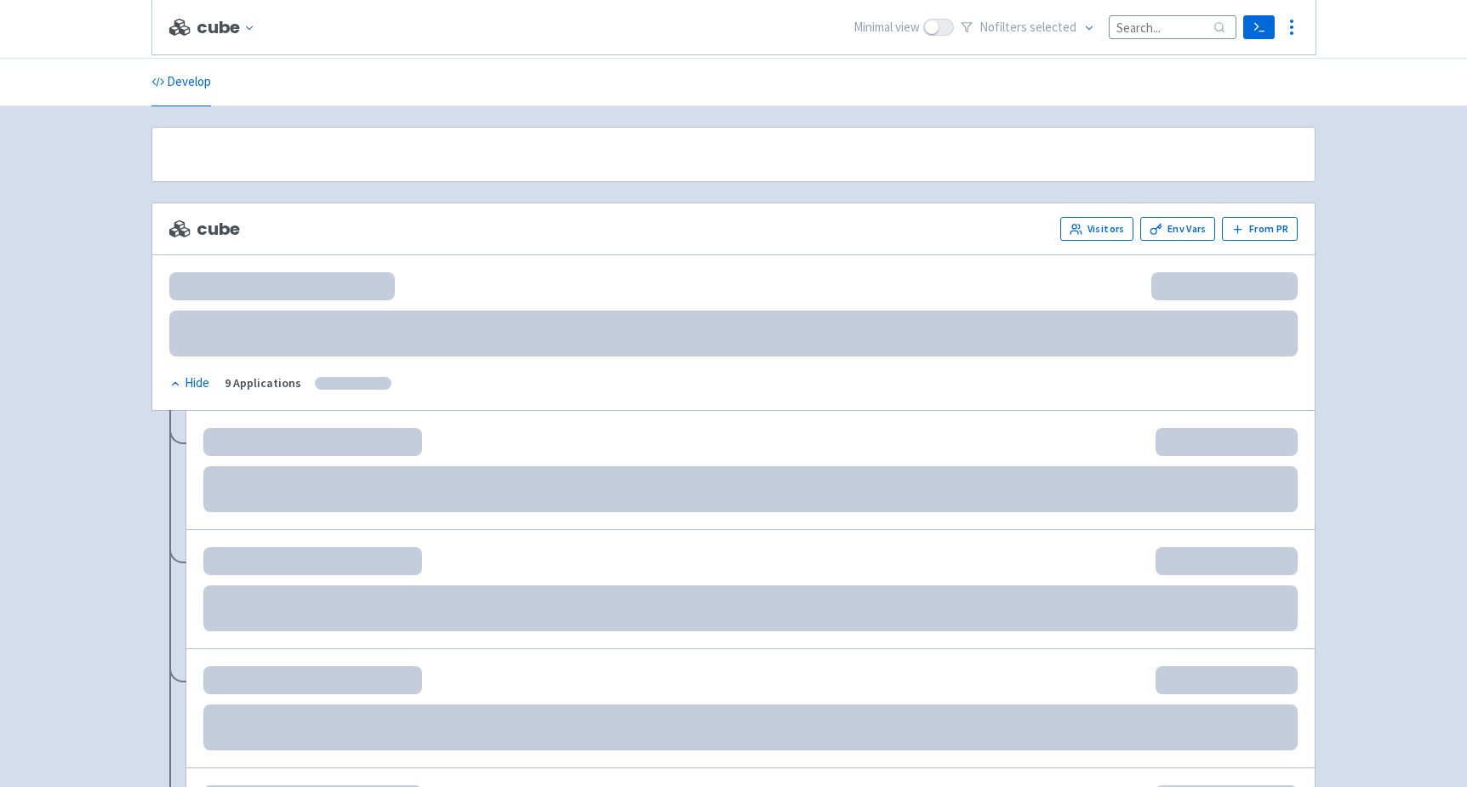
scroll to position [300, 0]
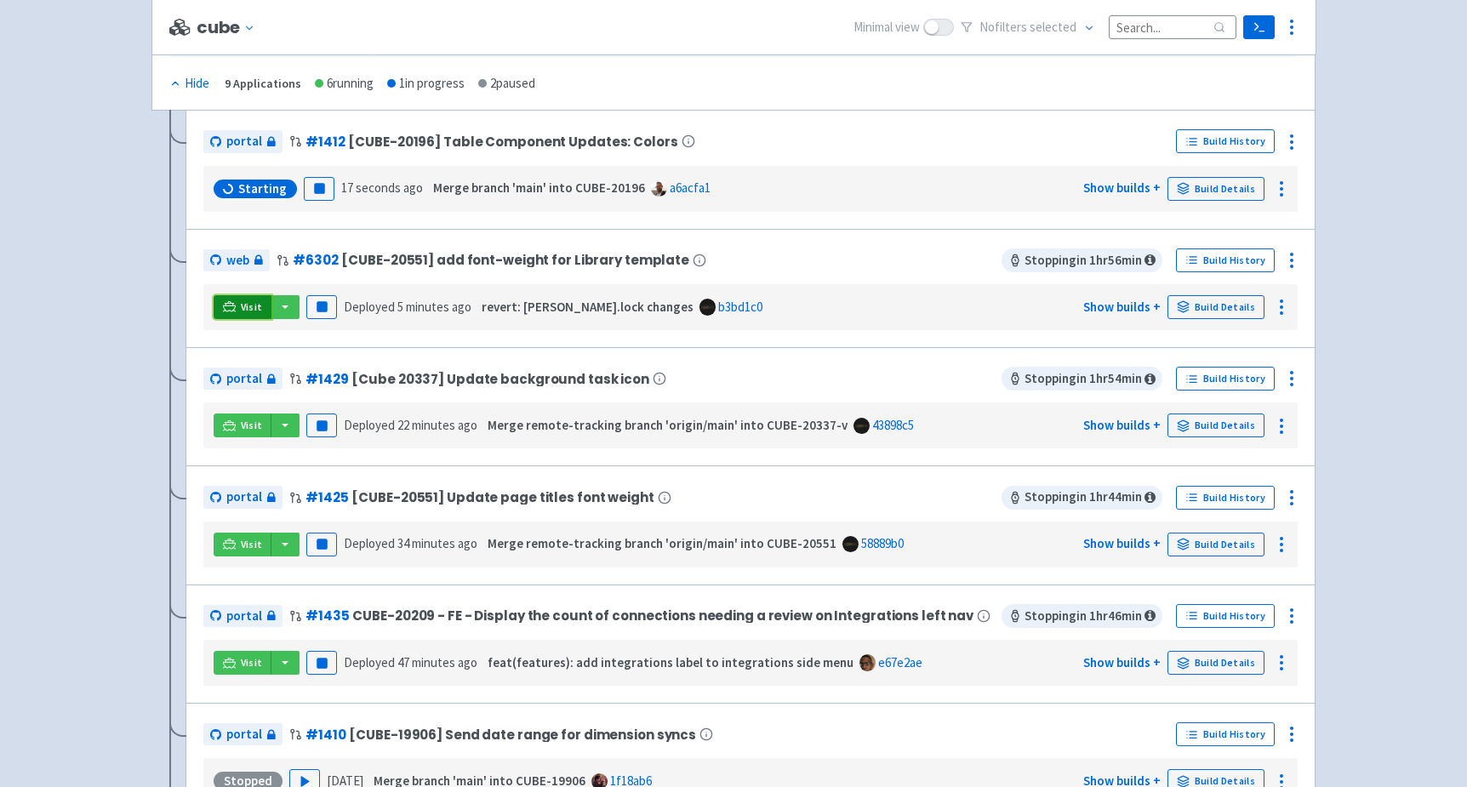
click at [249, 300] on span "Visit" at bounding box center [252, 307] width 22 height 14
click at [246, 427] on span "Visit" at bounding box center [252, 426] width 22 height 14
click at [241, 419] on span "Visit" at bounding box center [252, 426] width 22 height 14
click at [243, 302] on span "Visit" at bounding box center [252, 307] width 22 height 14
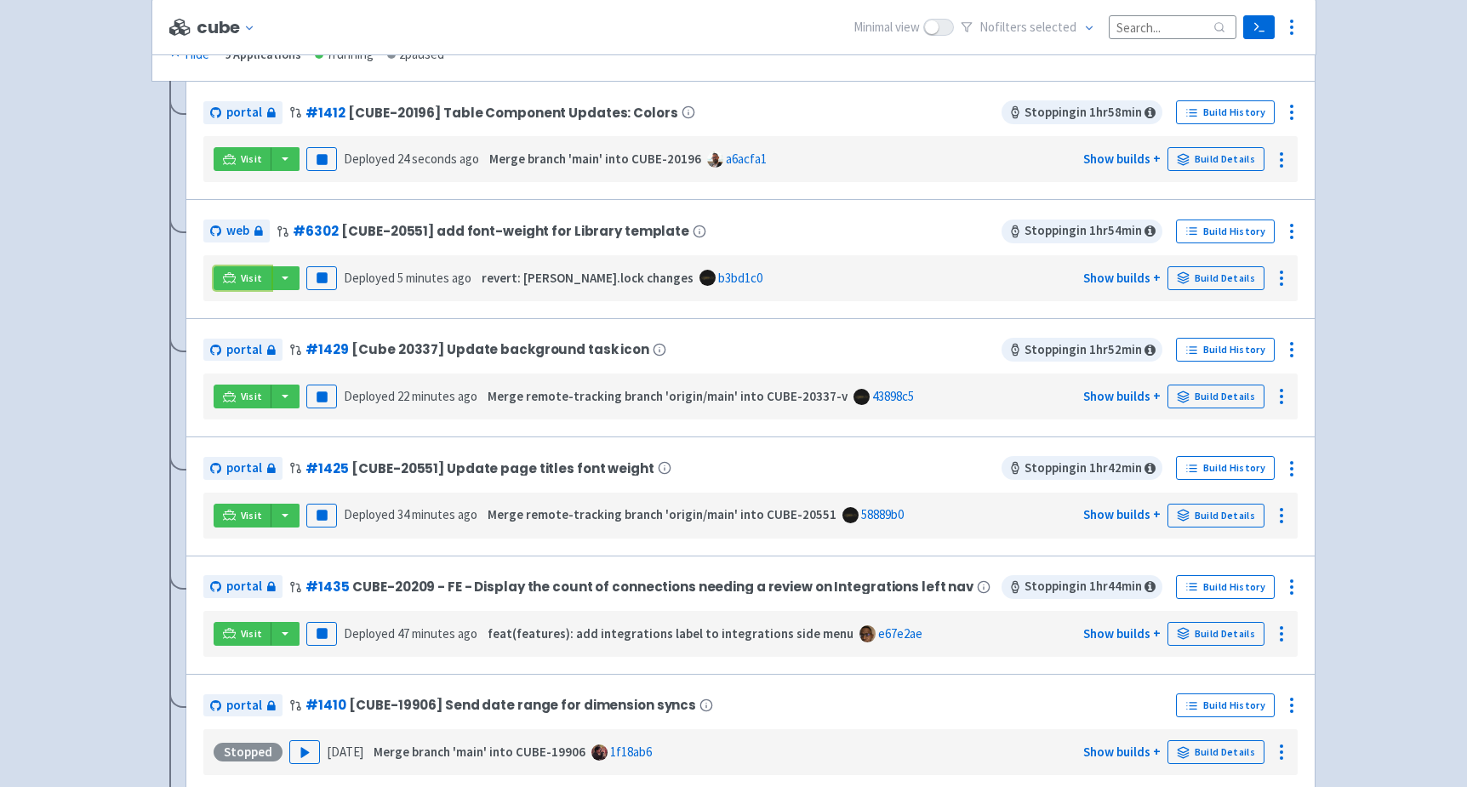
scroll to position [335, 0]
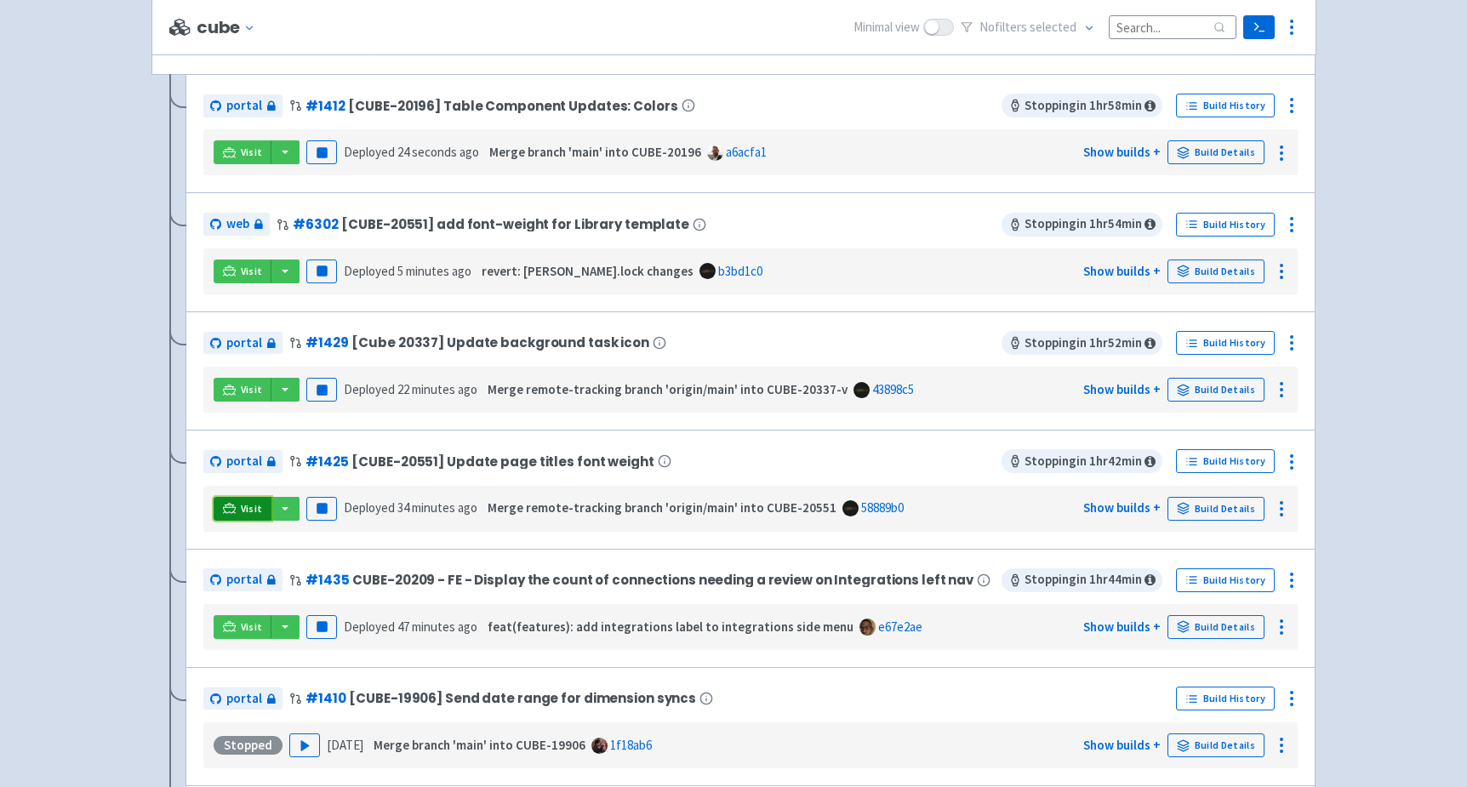
click at [245, 502] on span "Visit" at bounding box center [252, 509] width 22 height 14
click at [241, 146] on span "Visit" at bounding box center [252, 153] width 22 height 14
